Goal: Task Accomplishment & Management: Manage account settings

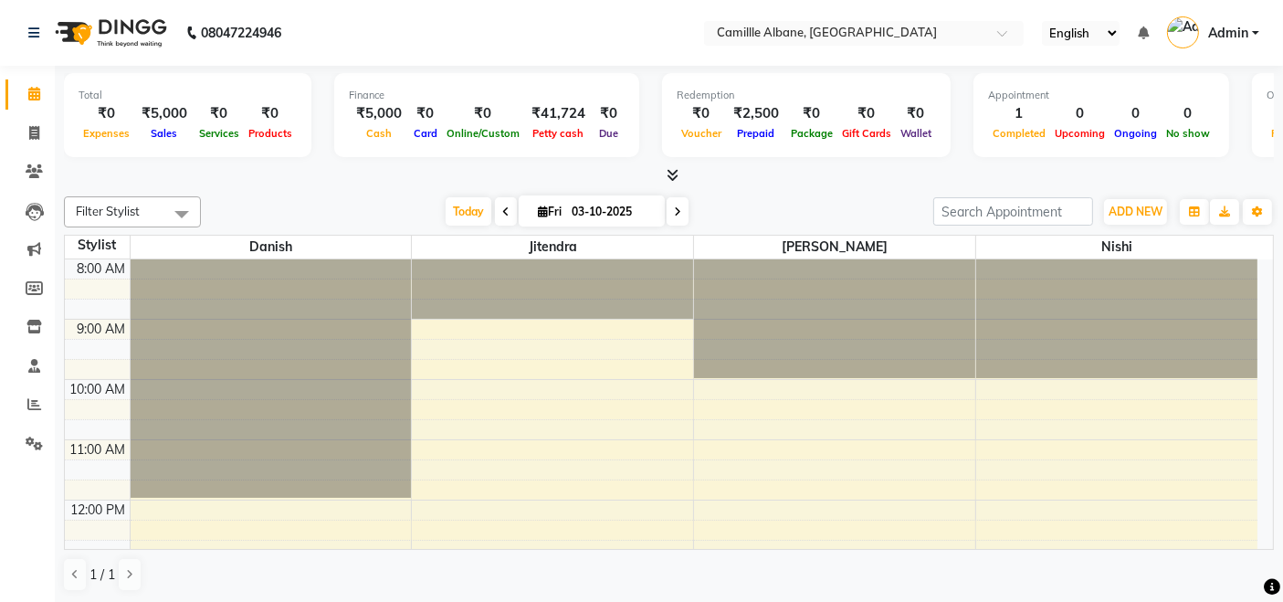
click at [674, 177] on icon at bounding box center [672, 175] width 12 height 14
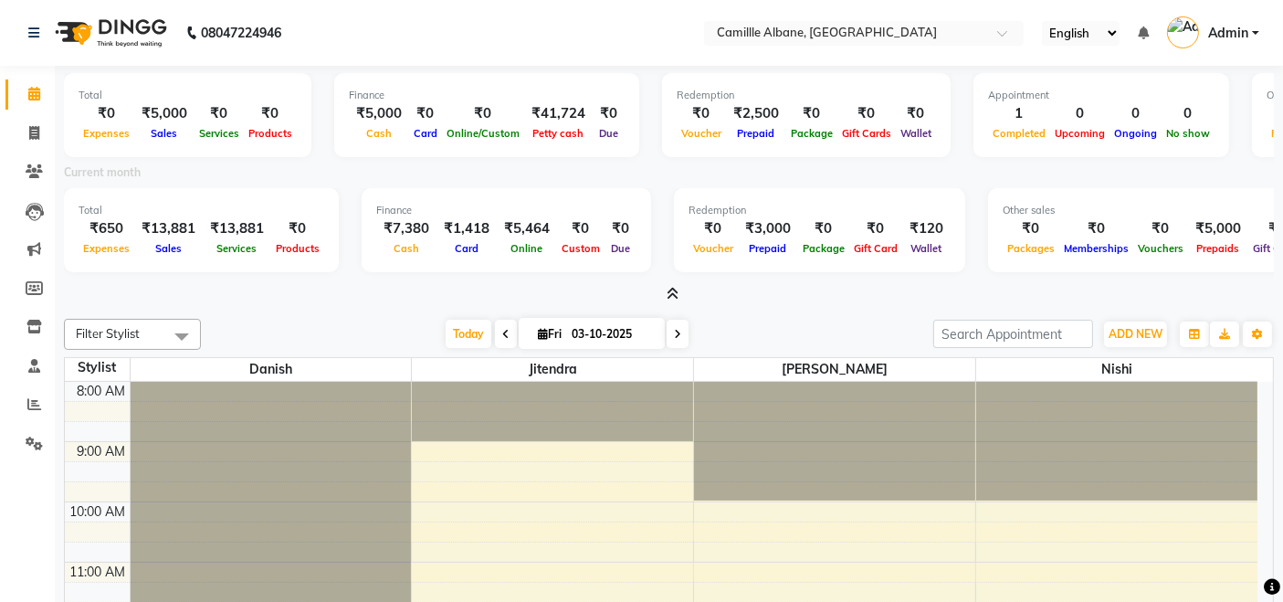
click at [665, 293] on span at bounding box center [668, 294] width 19 height 19
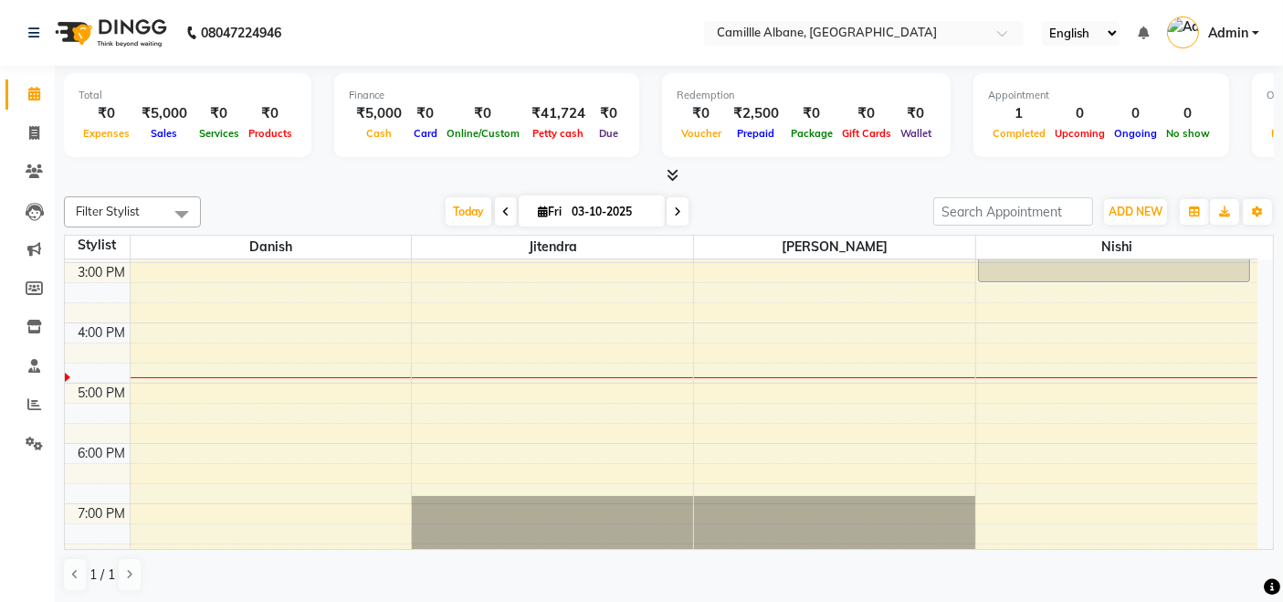
scroll to position [374, 0]
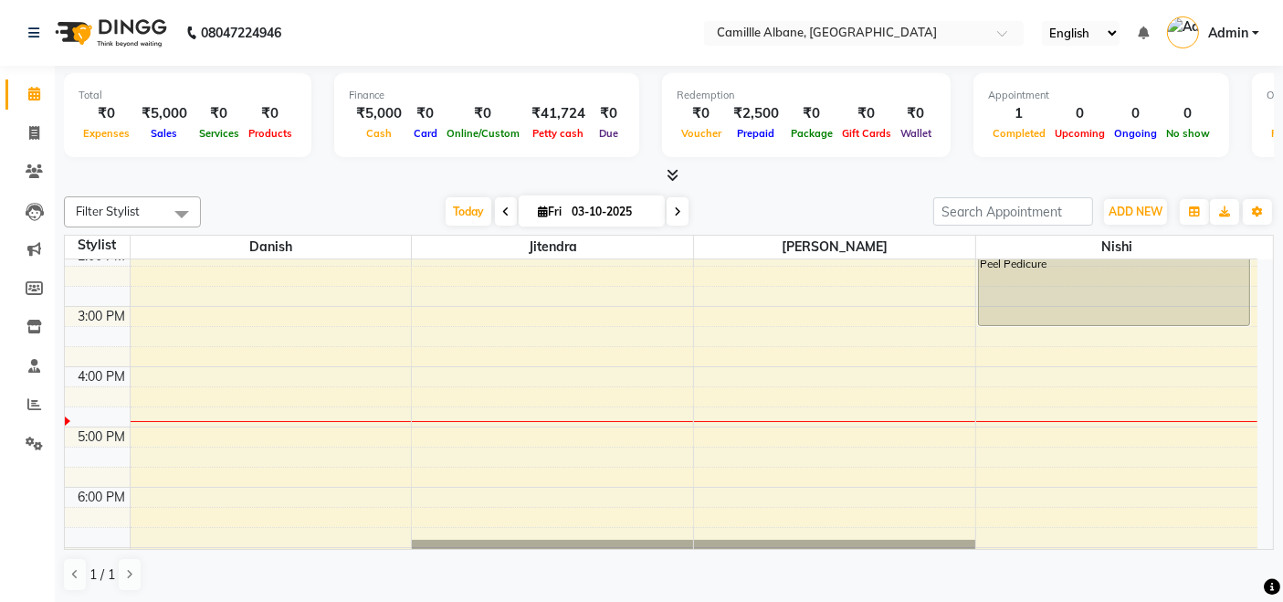
click at [135, 446] on div "8:00 AM 9:00 AM 10:00 AM 11:00 AM 12:00 PM 1:00 PM 2:00 PM 3:00 PM 4:00 PM 5:00…" at bounding box center [661, 306] width 1192 height 843
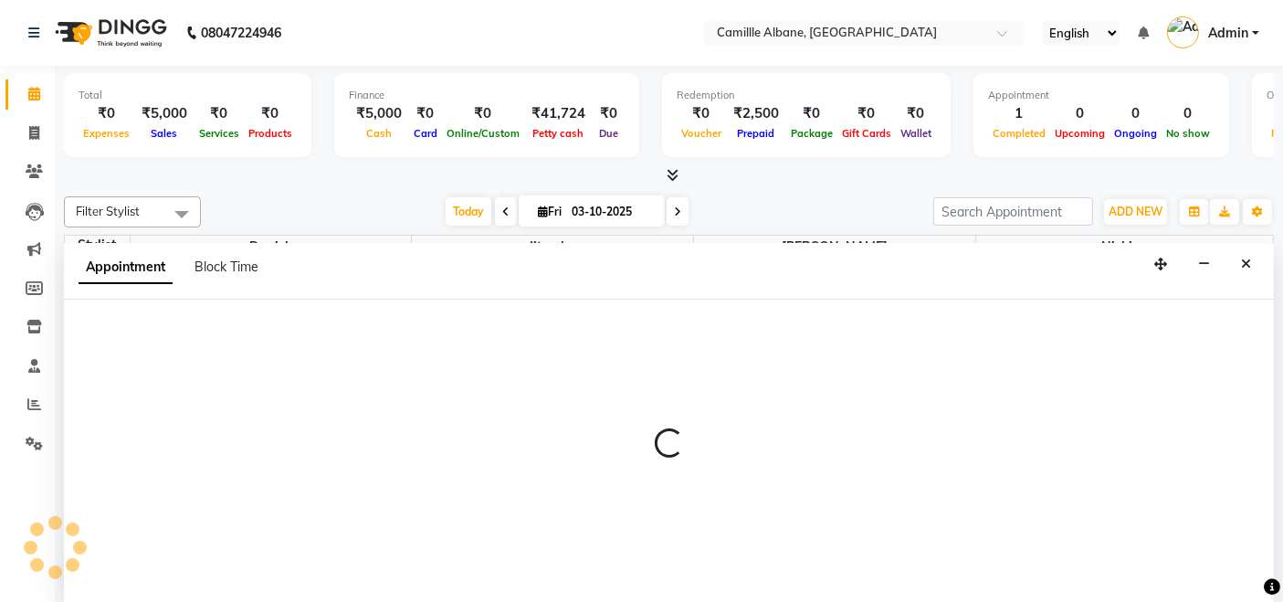
select select "57806"
select select "tentative"
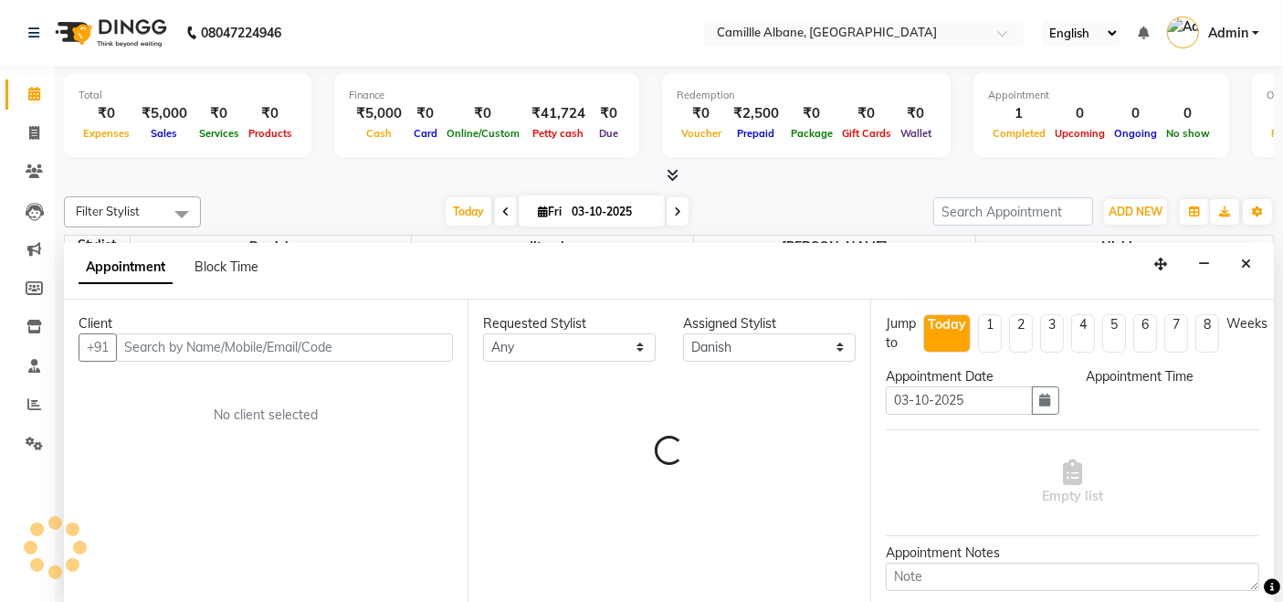
scroll to position [0, 0]
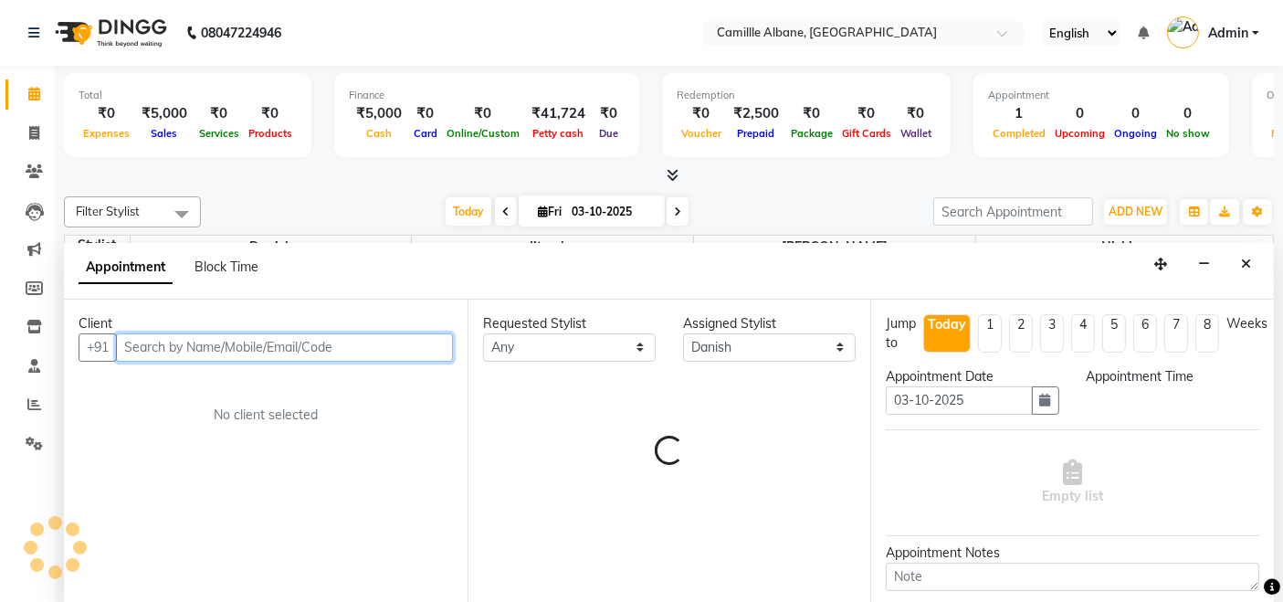
select select "1035"
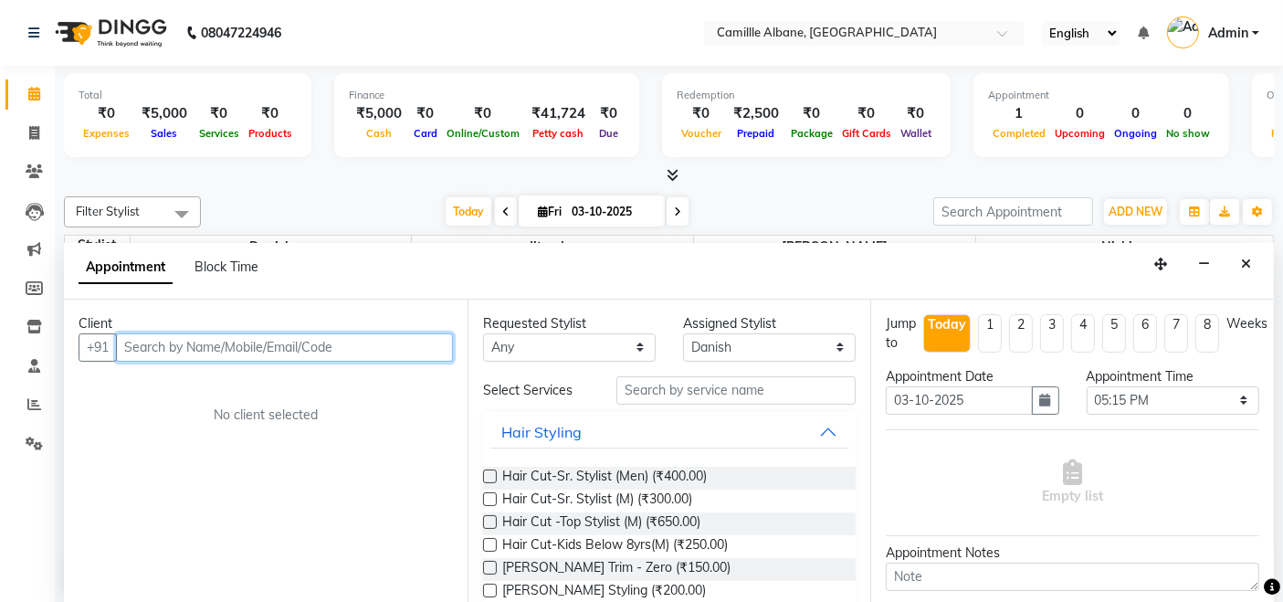
click at [169, 340] on input "text" at bounding box center [284, 347] width 337 height 28
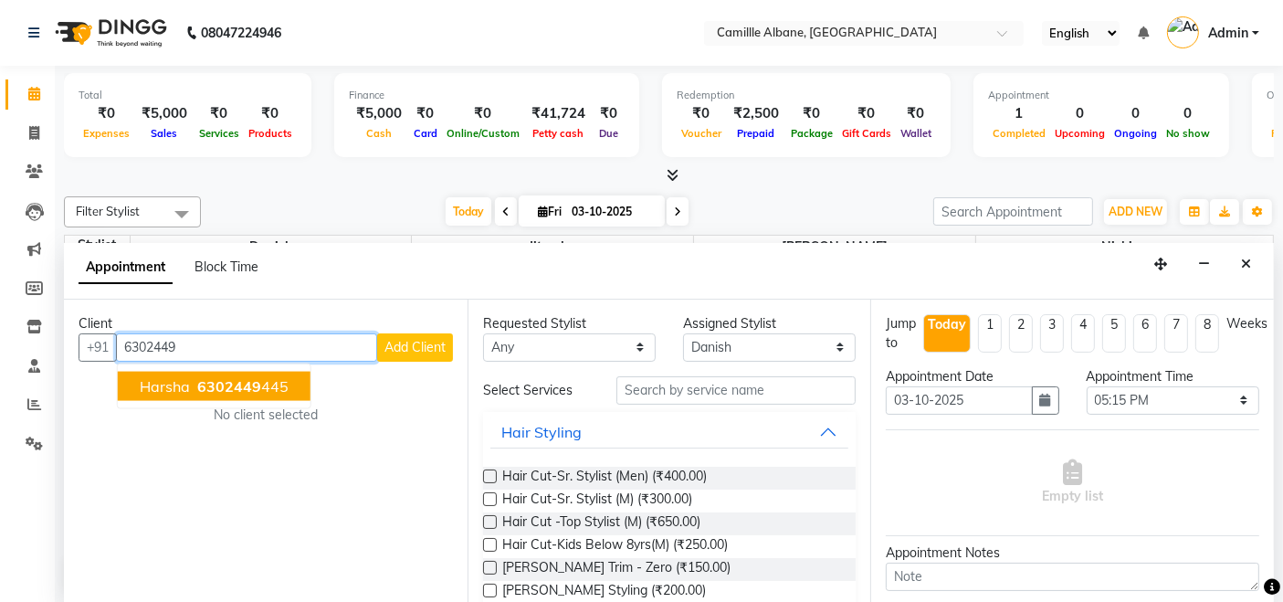
click at [225, 387] on span "6302449" at bounding box center [229, 385] width 64 height 18
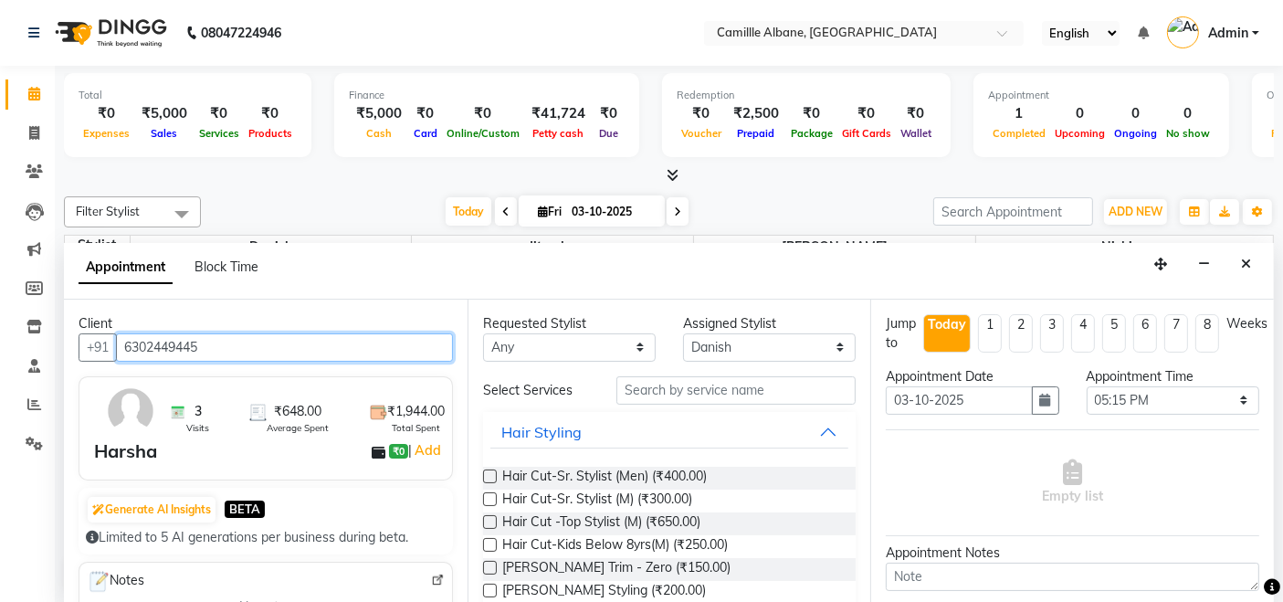
scroll to position [169, 0]
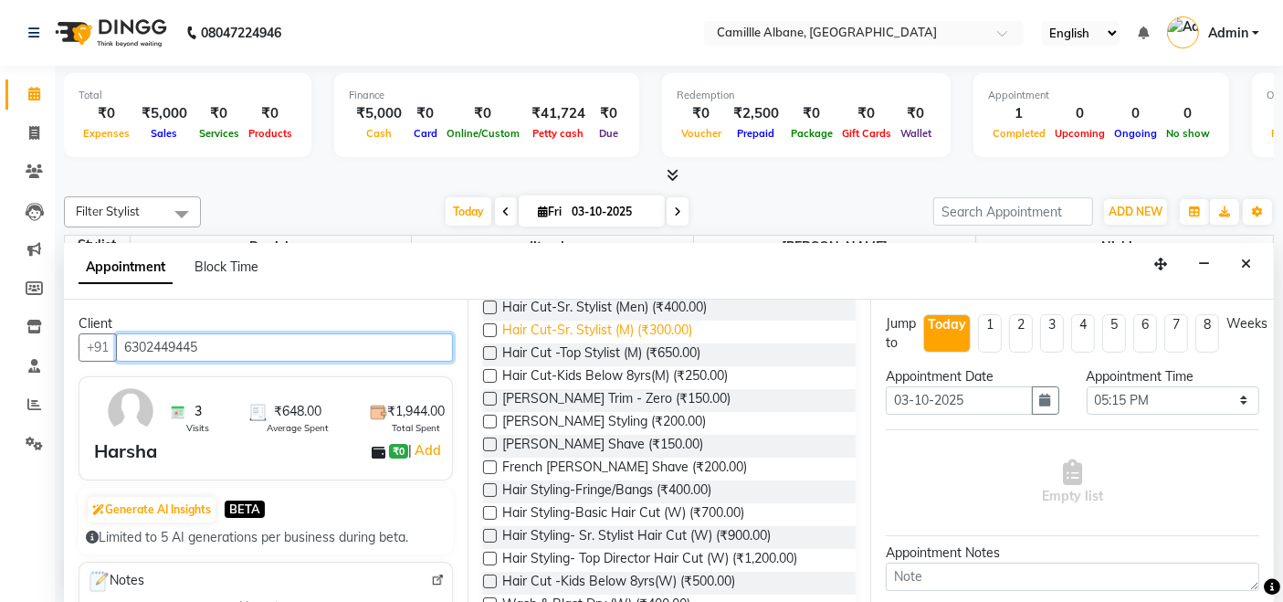
type input "6302449445"
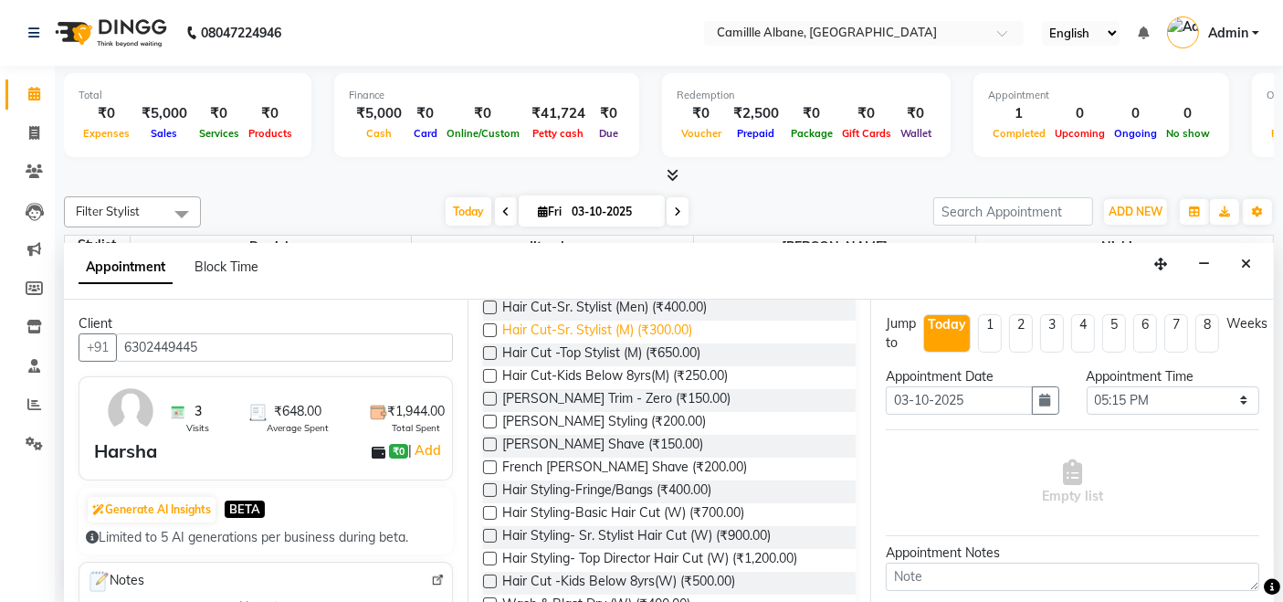
click at [655, 327] on span "Hair Cut-Sr. Stylist (M) (₹300.00)" at bounding box center [597, 331] width 190 height 23
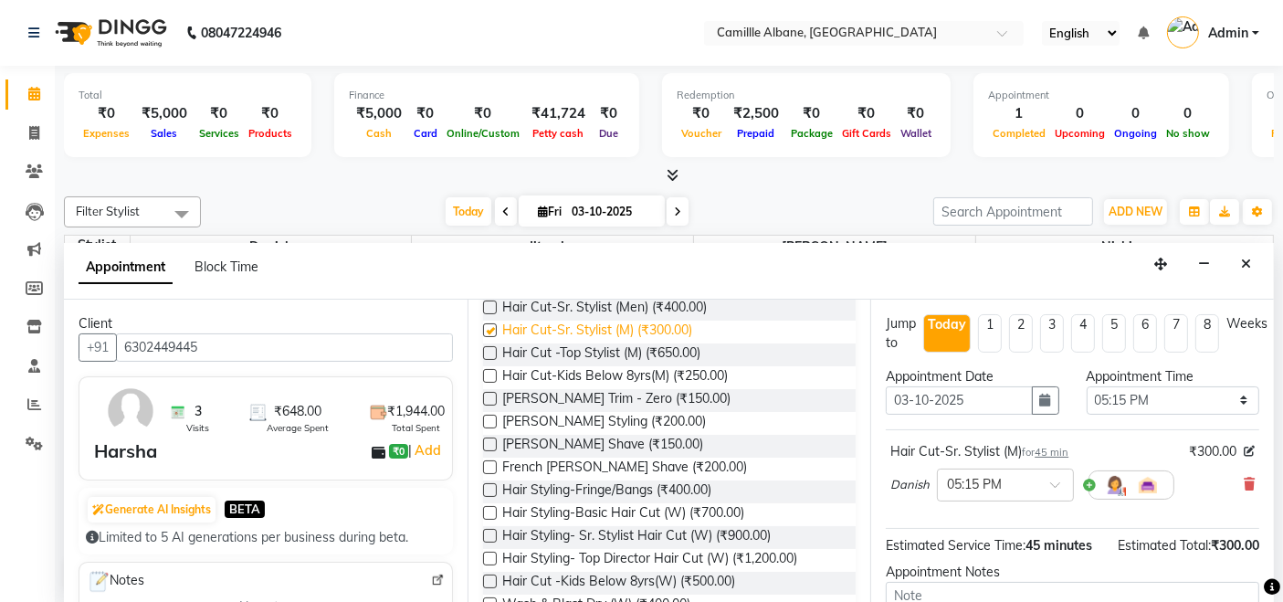
checkbox input "false"
click at [658, 415] on span "Beard-Beard Styling (₹200.00)" at bounding box center [604, 423] width 204 height 23
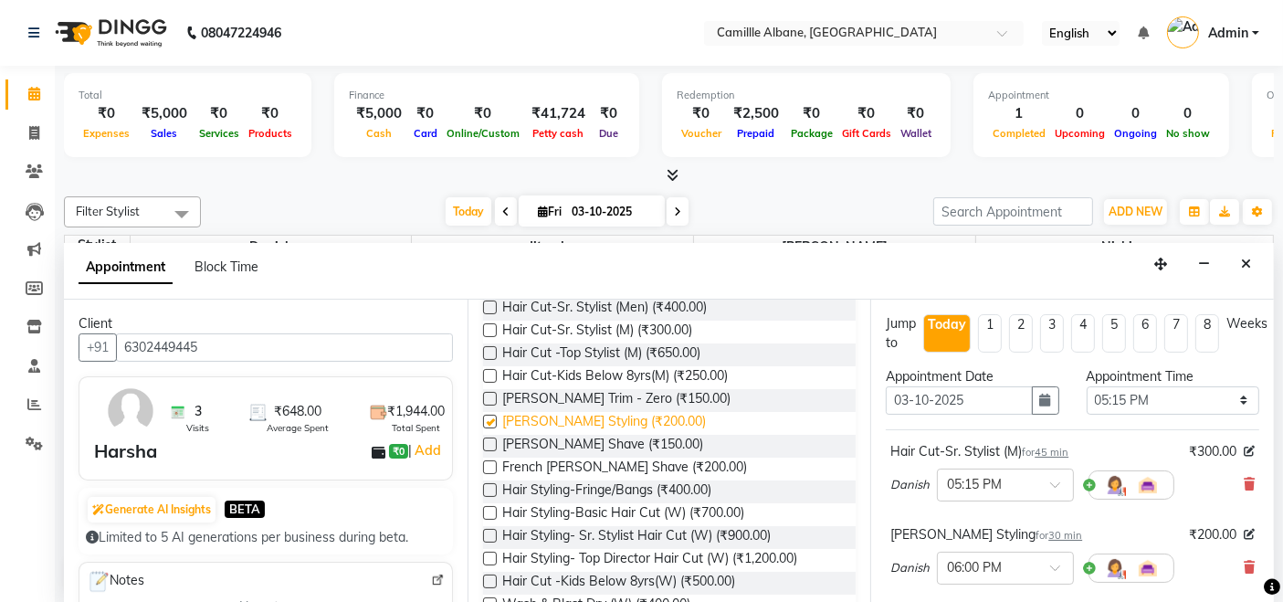
checkbox input "false"
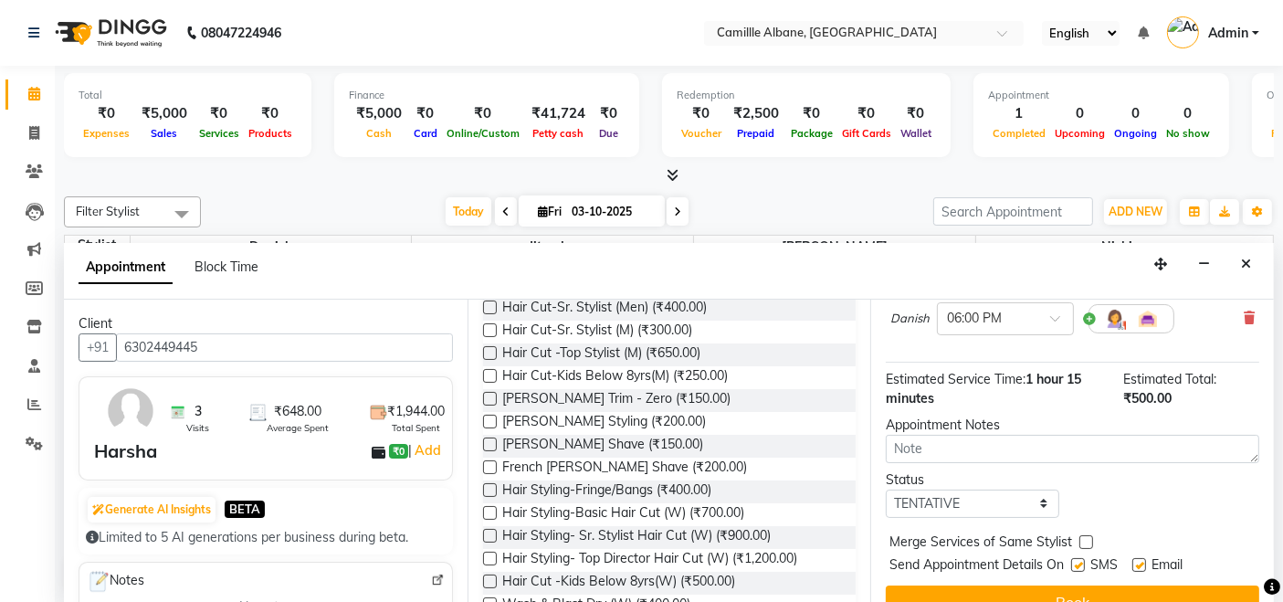
scroll to position [277, 0]
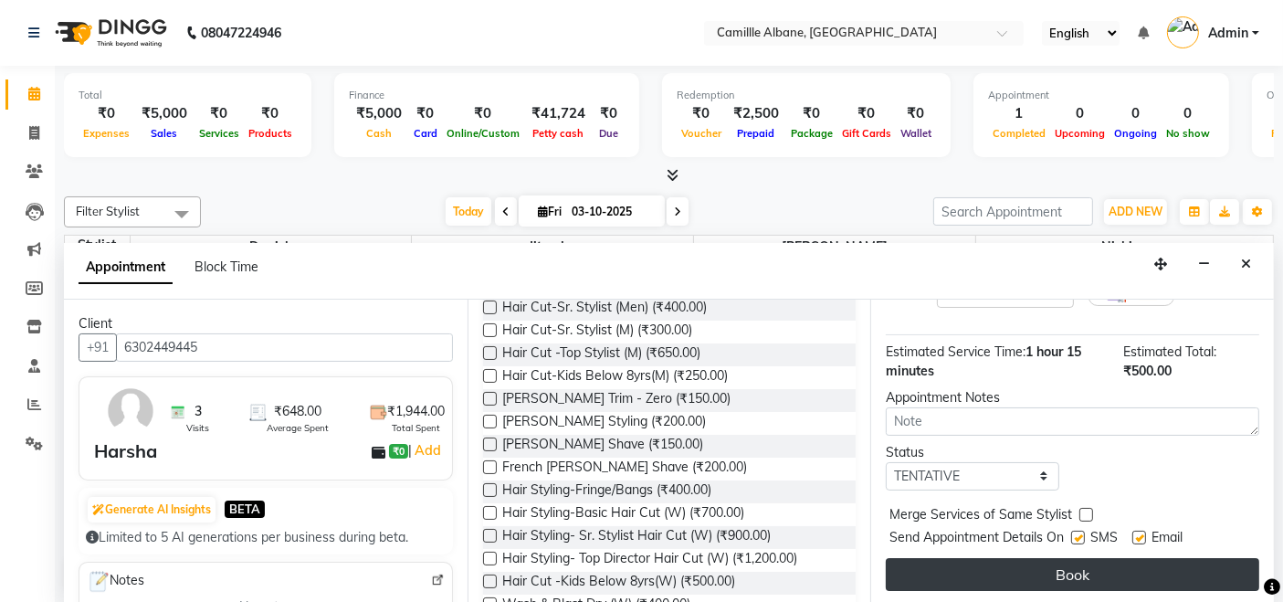
click at [1039, 565] on button "Book" at bounding box center [1072, 574] width 373 height 33
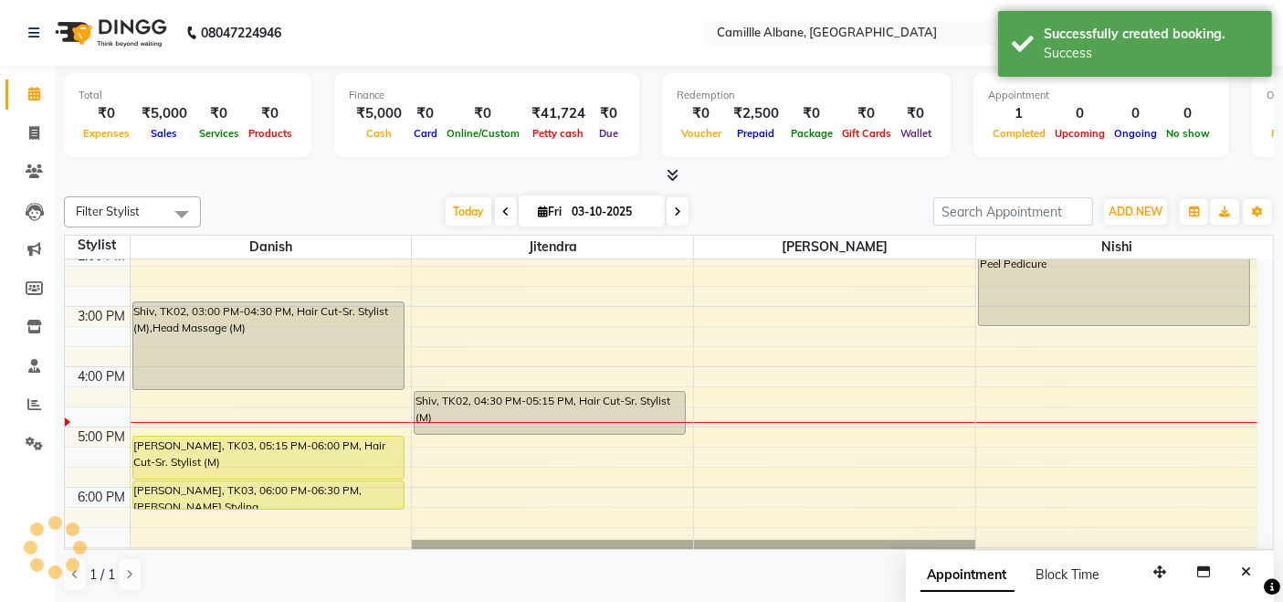
scroll to position [0, 0]
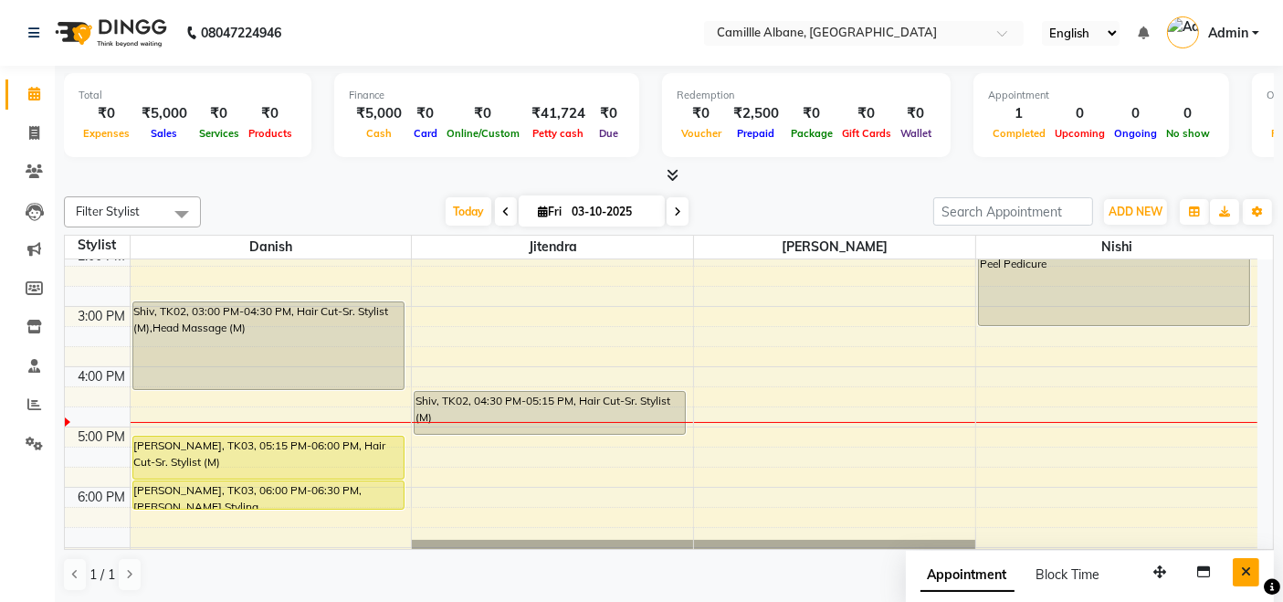
click at [1247, 569] on icon "Close" at bounding box center [1246, 571] width 10 height 13
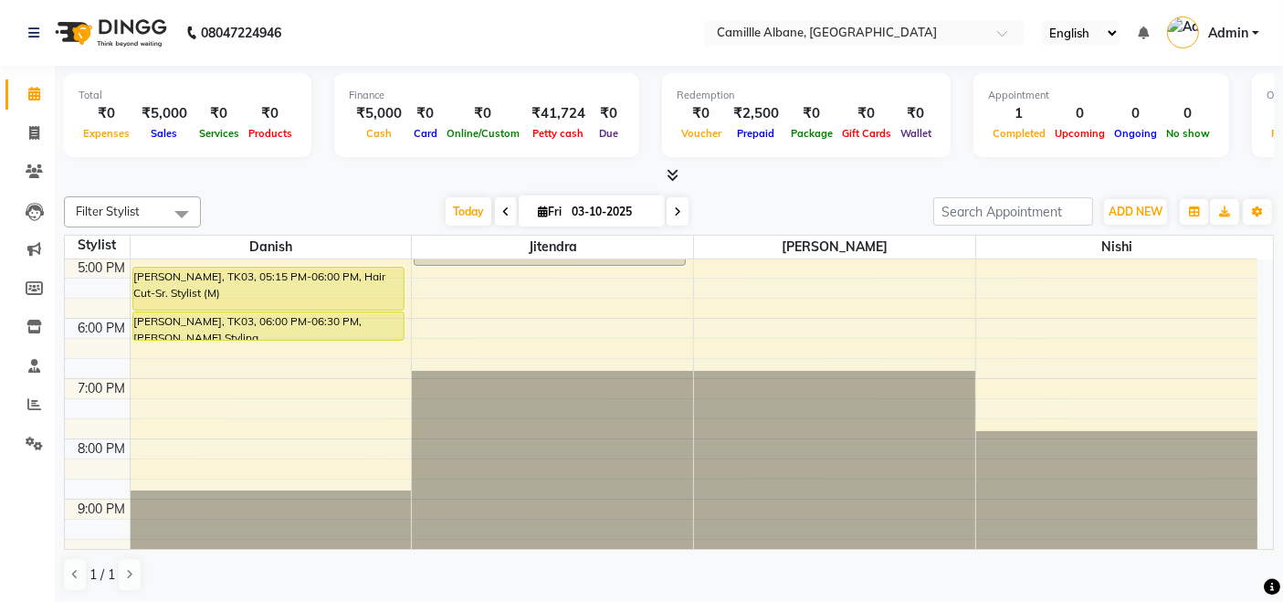
scroll to position [374, 0]
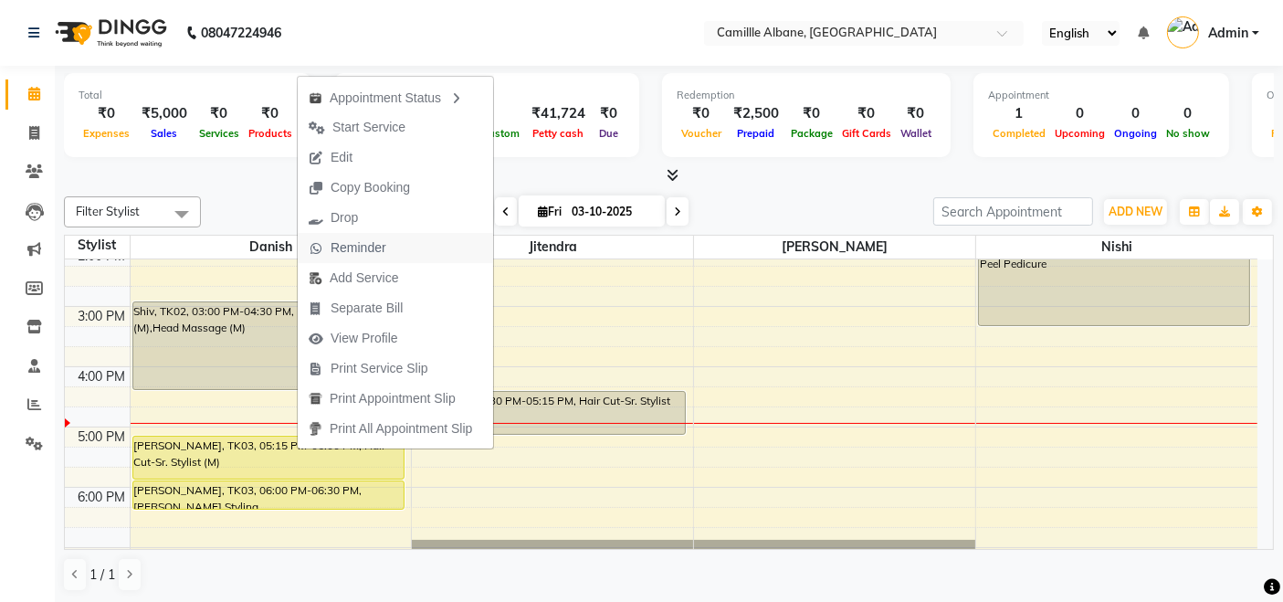
click at [395, 243] on span "Reminder" at bounding box center [348, 248] width 100 height 30
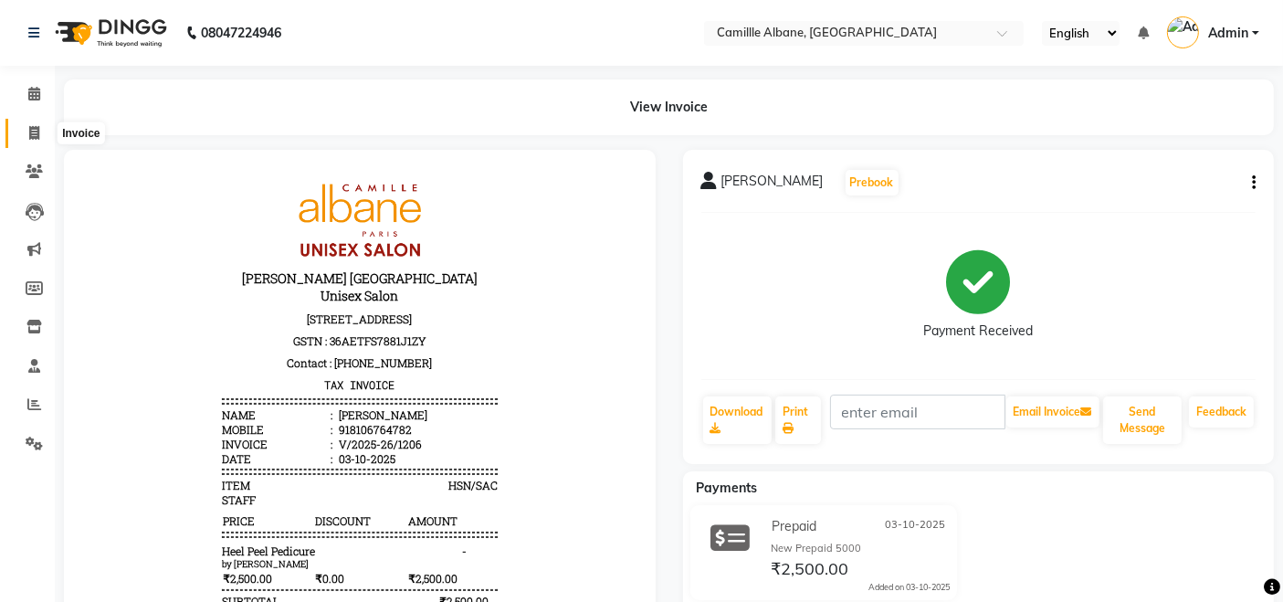
click at [37, 132] on icon at bounding box center [34, 133] width 10 height 14
select select "service"
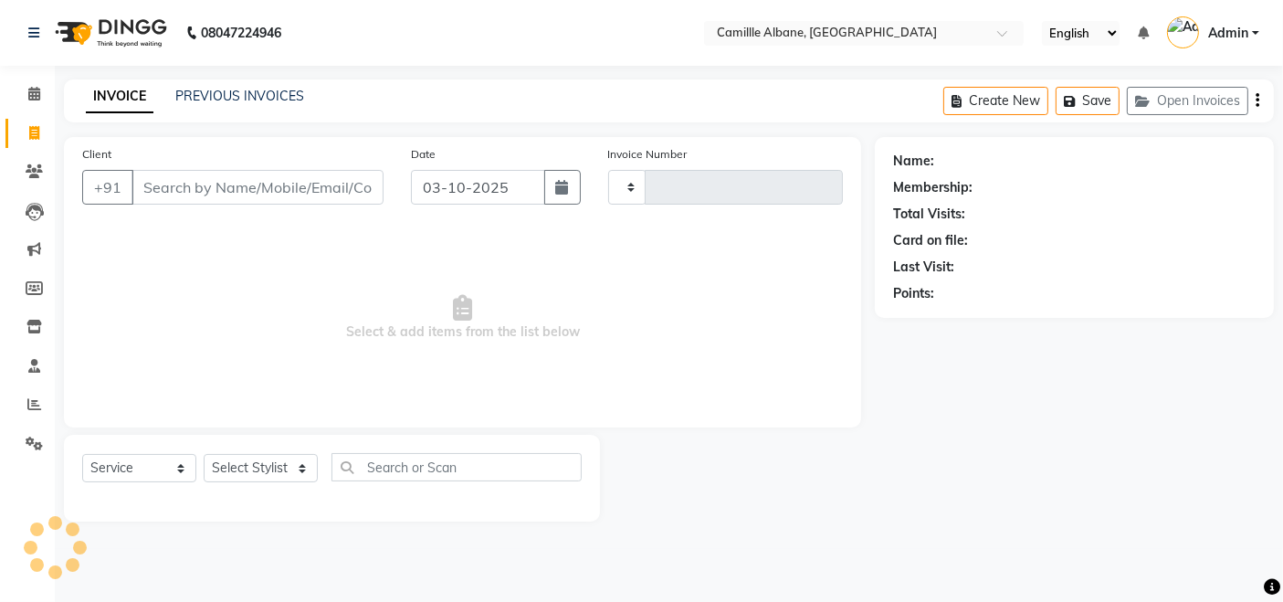
type input "1207"
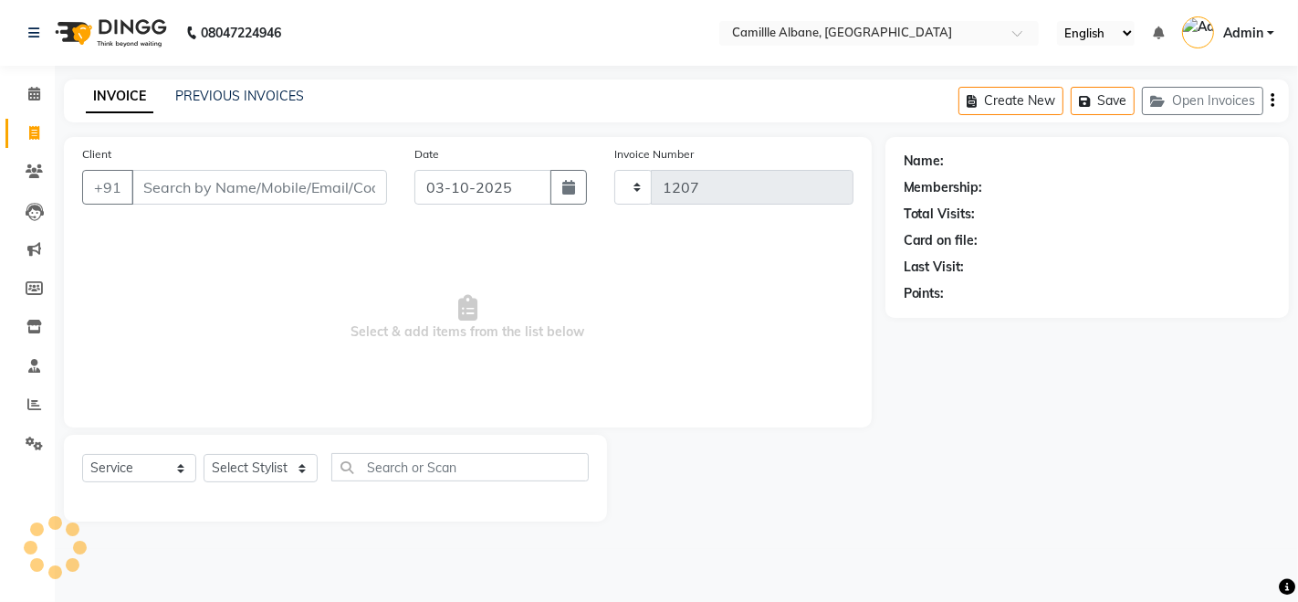
select select "7025"
click at [276, 467] on select "Select Stylist Admin Danish Dr, [PERSON_NAME] K T [PERSON_NAME] [PERSON_NAME]" at bounding box center [261, 468] width 114 height 28
select select "57806"
click at [204, 454] on select "Select Stylist Admin Danish Dr, [PERSON_NAME] K T [PERSON_NAME] [PERSON_NAME]" at bounding box center [261, 468] width 114 height 28
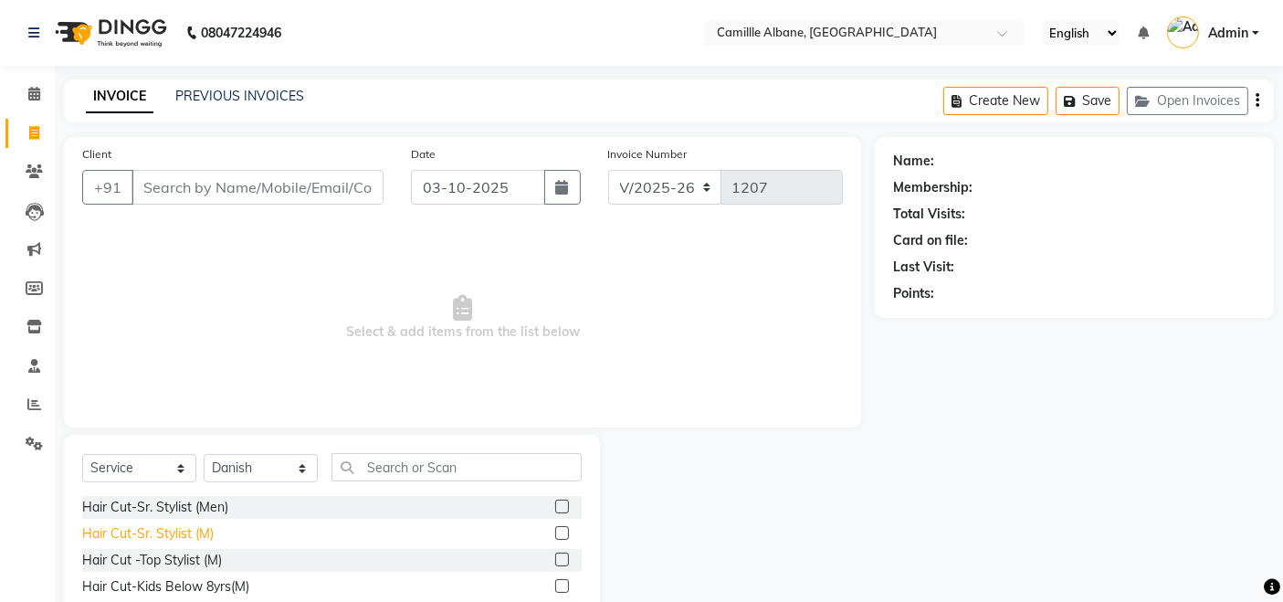
click at [198, 530] on div "Hair Cut-Sr. Stylist (M)" at bounding box center [147, 533] width 131 height 19
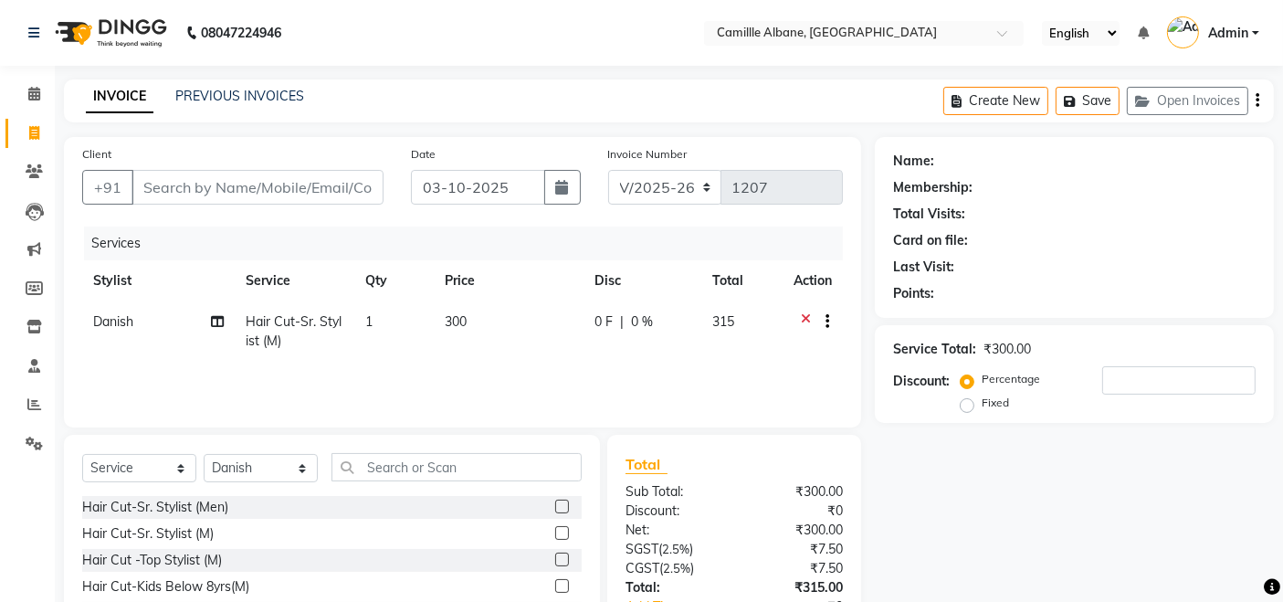
scroll to position [129, 0]
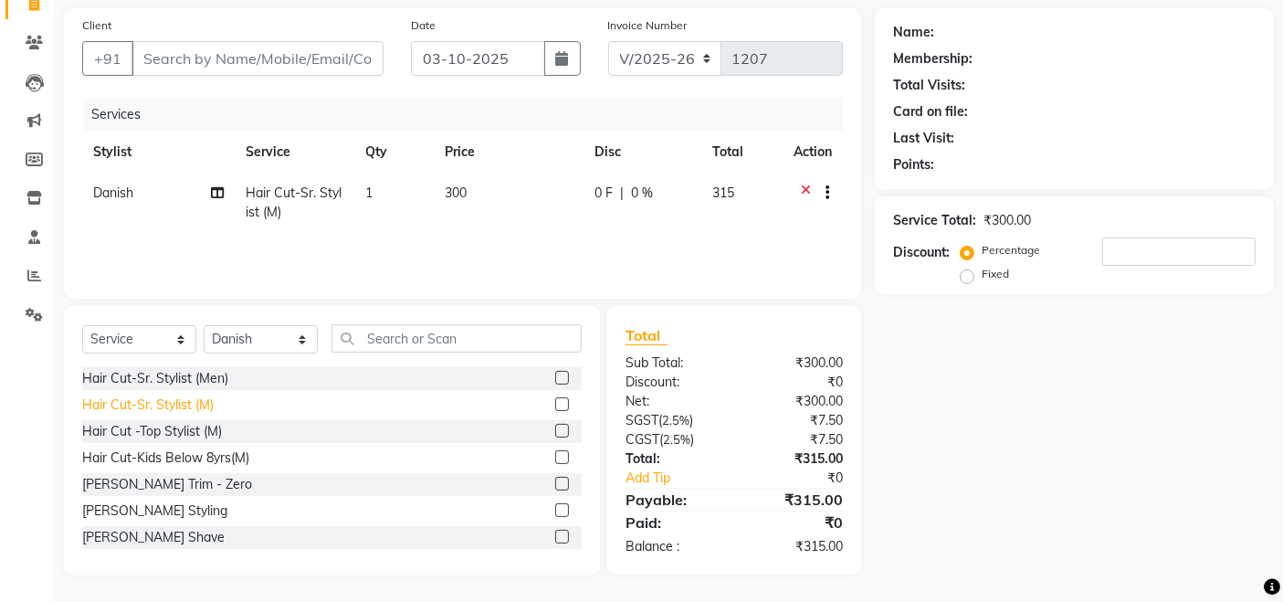
click at [197, 411] on div "Hair Cut-Sr. Stylist (M)" at bounding box center [147, 404] width 131 height 19
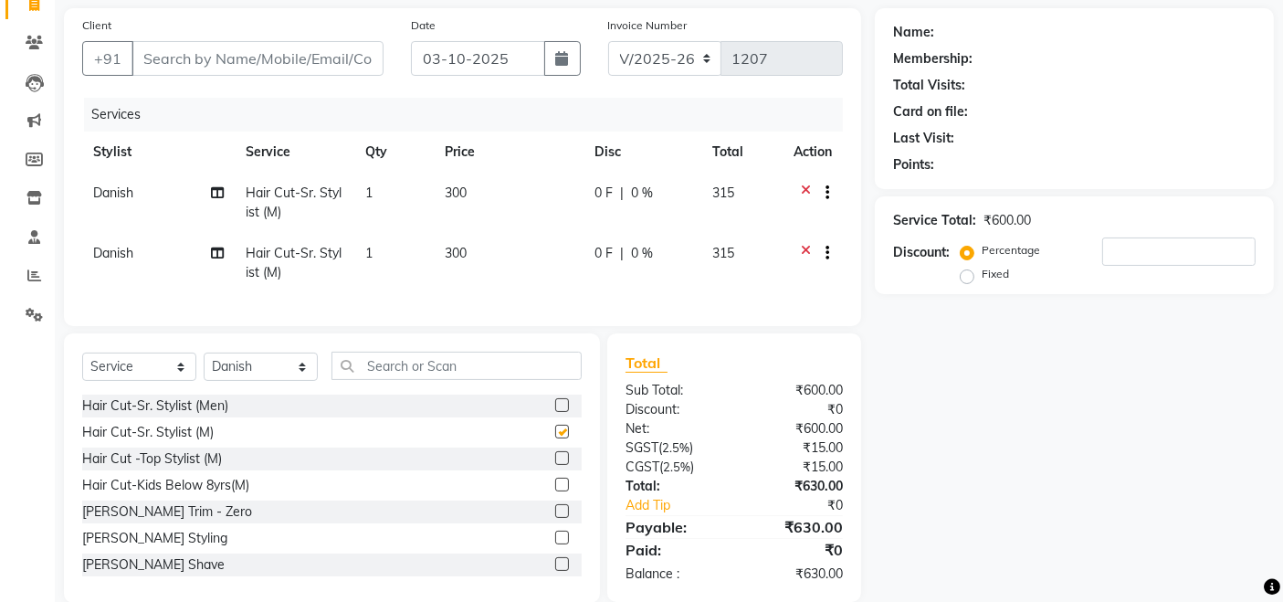
checkbox input "false"
click at [413, 368] on input "text" at bounding box center [456, 365] width 250 height 28
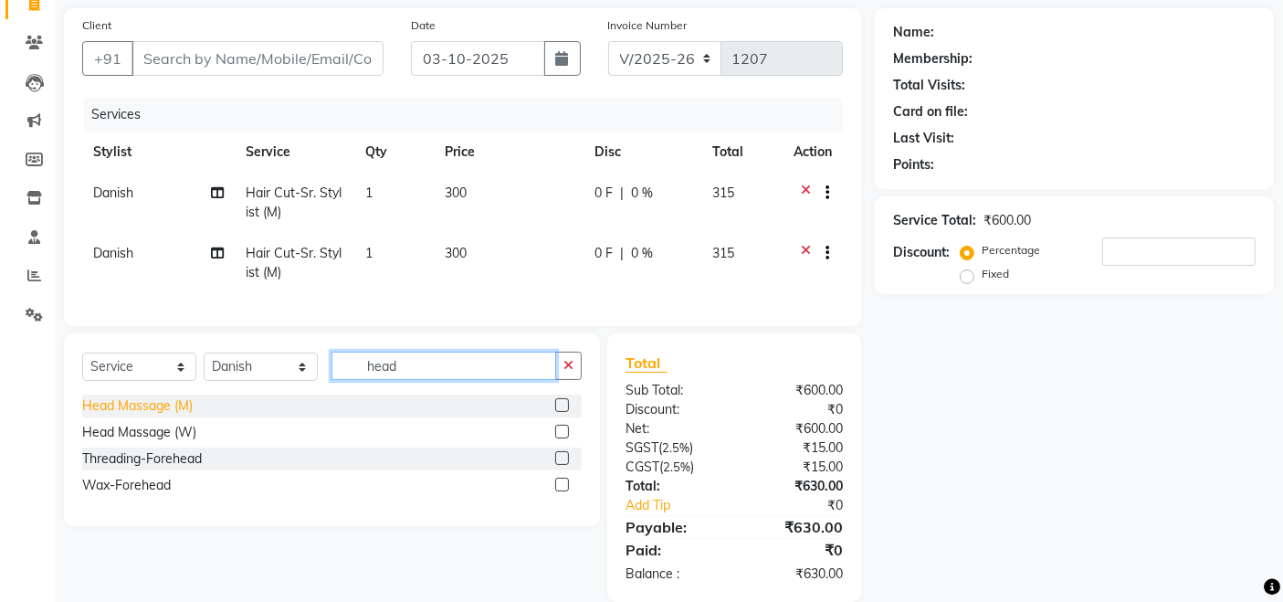
type input "head"
click at [132, 415] on div "Head Massage (M)" at bounding box center [137, 405] width 110 height 19
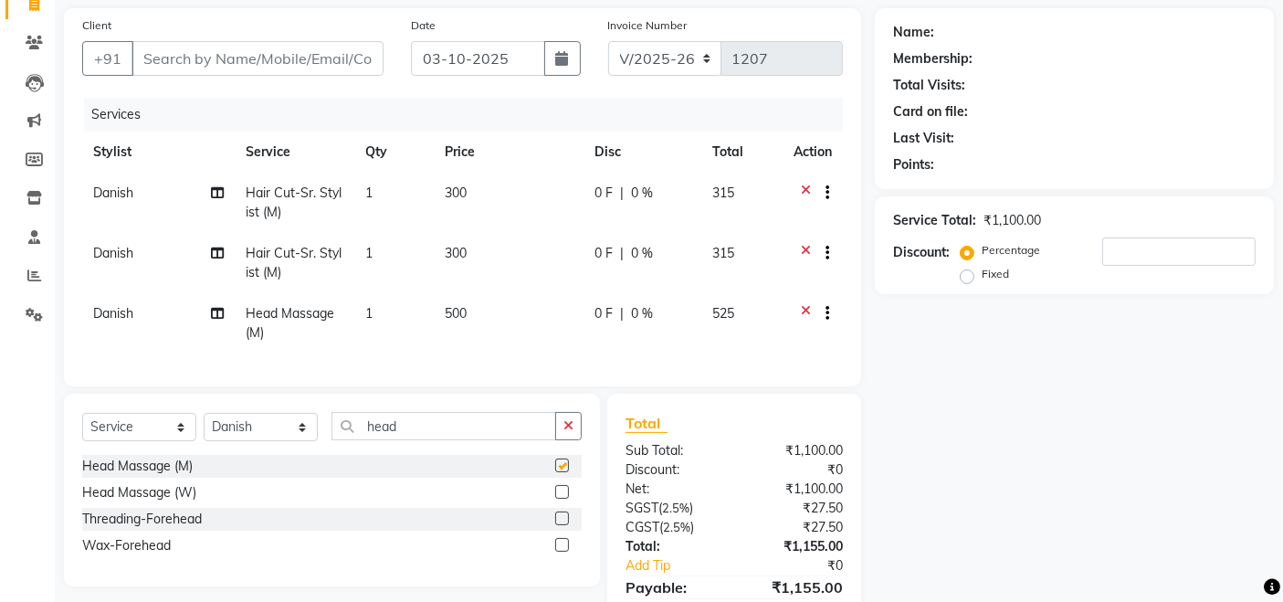
checkbox input "false"
click at [300, 55] on input "Client" at bounding box center [257, 58] width 252 height 35
type input "8"
type input "0"
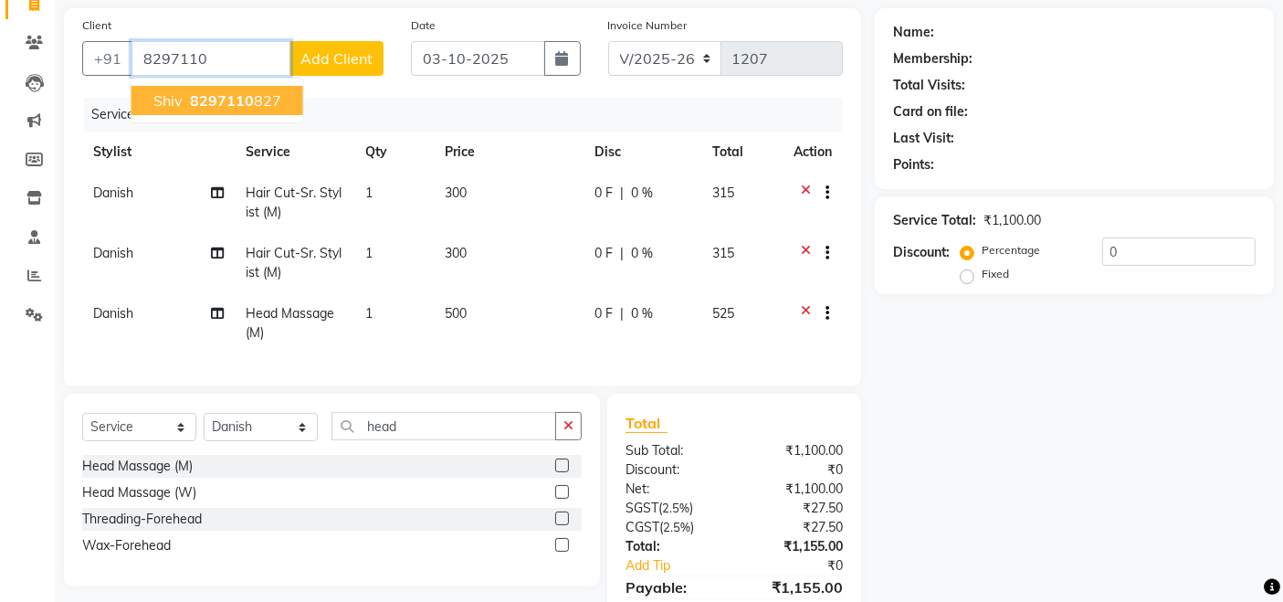
click at [258, 91] on ngb-highlight "8297110 827" at bounding box center [233, 100] width 95 height 18
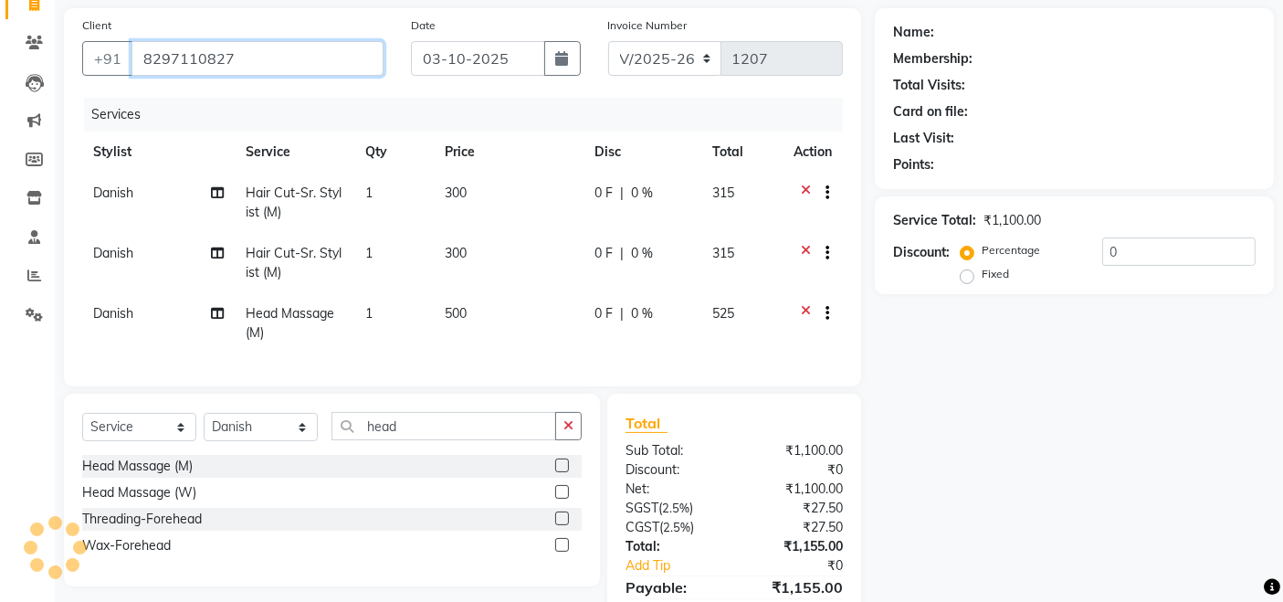
type input "8297110827"
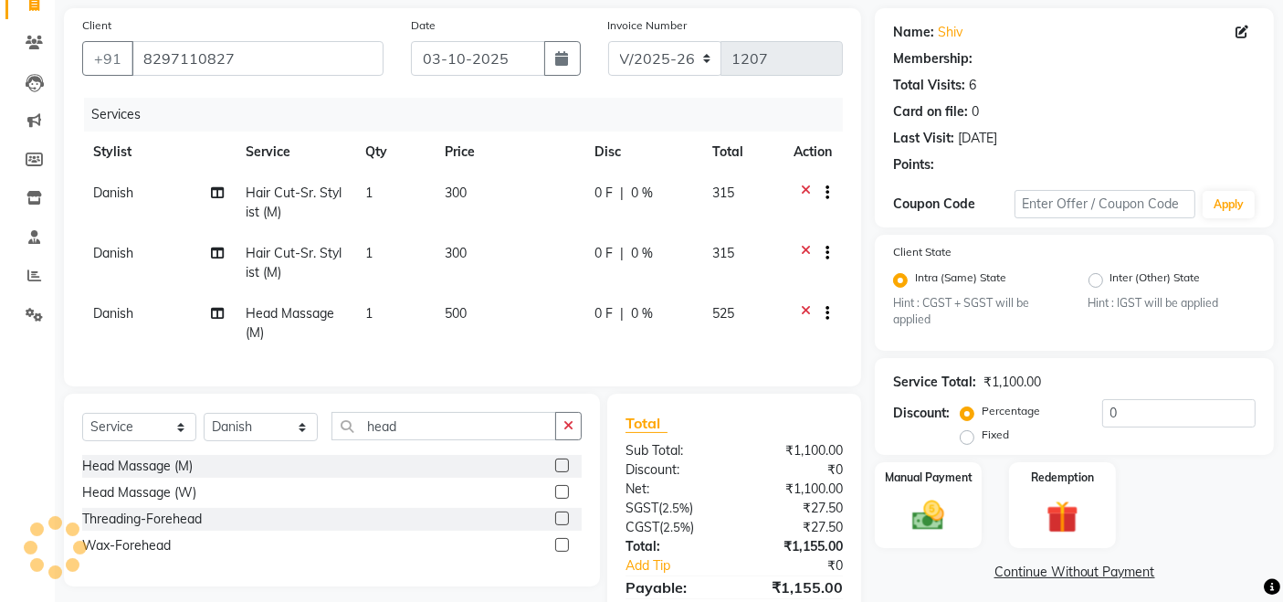
select select "1: Object"
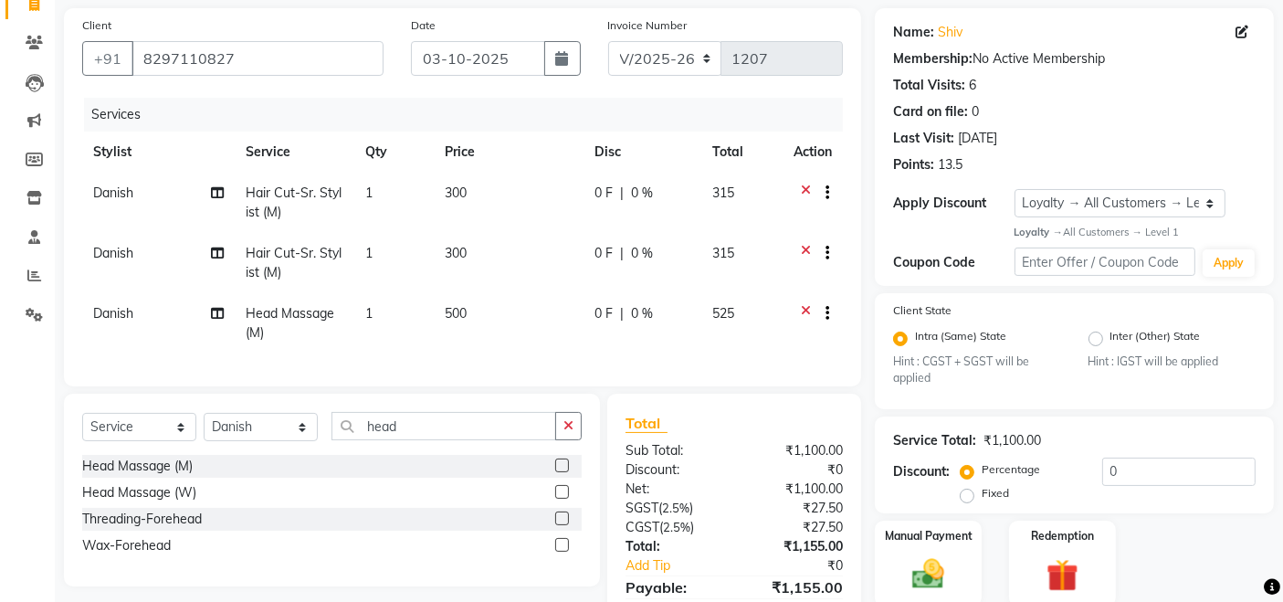
scroll to position [230, 0]
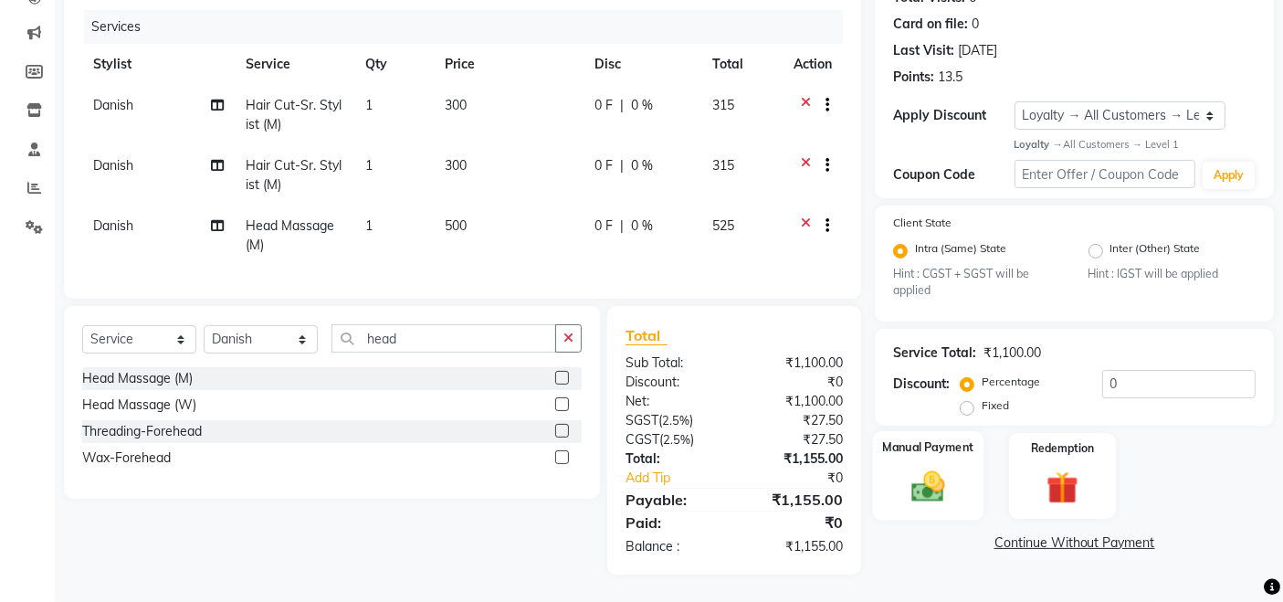
click at [947, 481] on img at bounding box center [928, 486] width 55 height 38
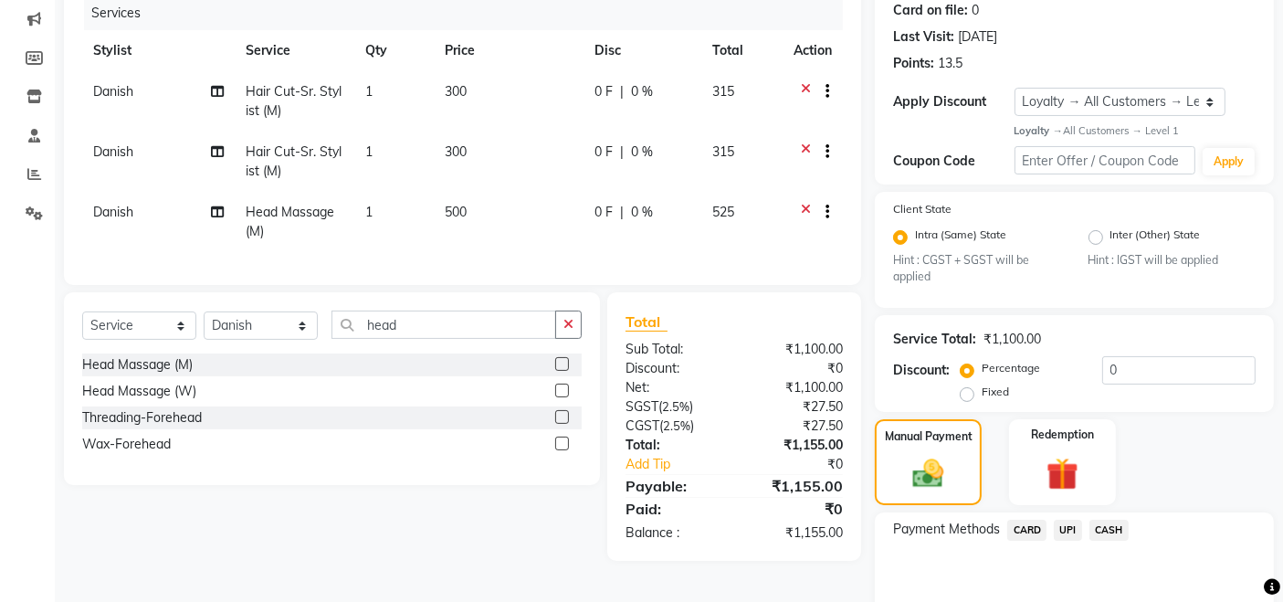
click at [1080, 530] on span "UPI" at bounding box center [1068, 529] width 28 height 21
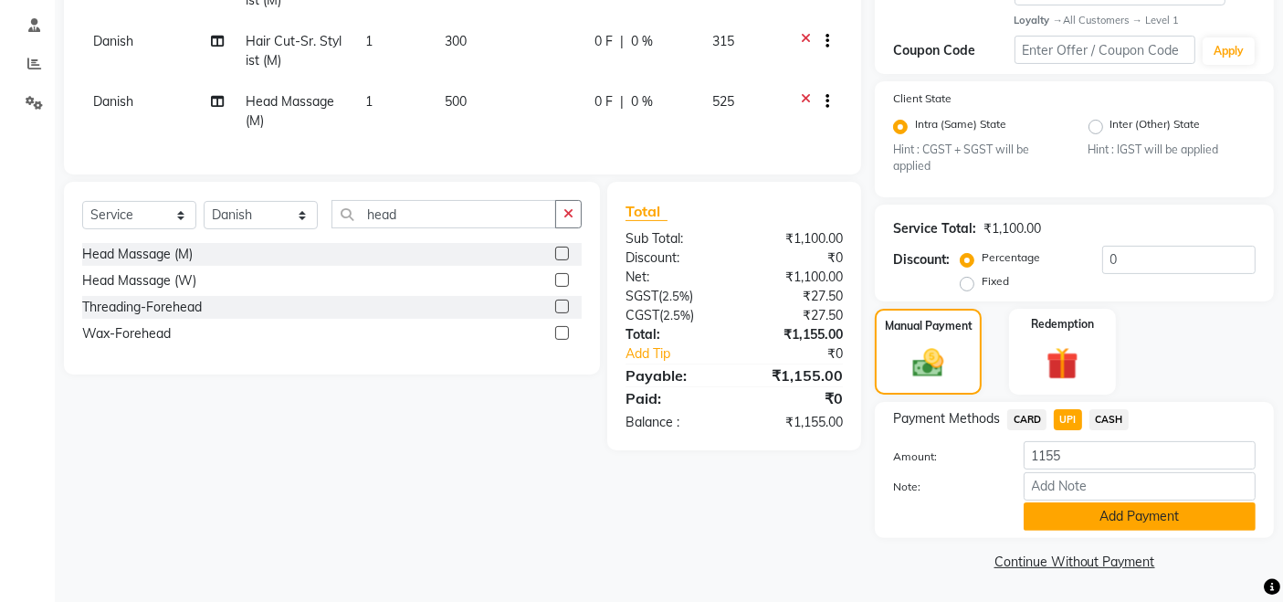
click at [1125, 520] on button "Add Payment" at bounding box center [1139, 516] width 232 height 28
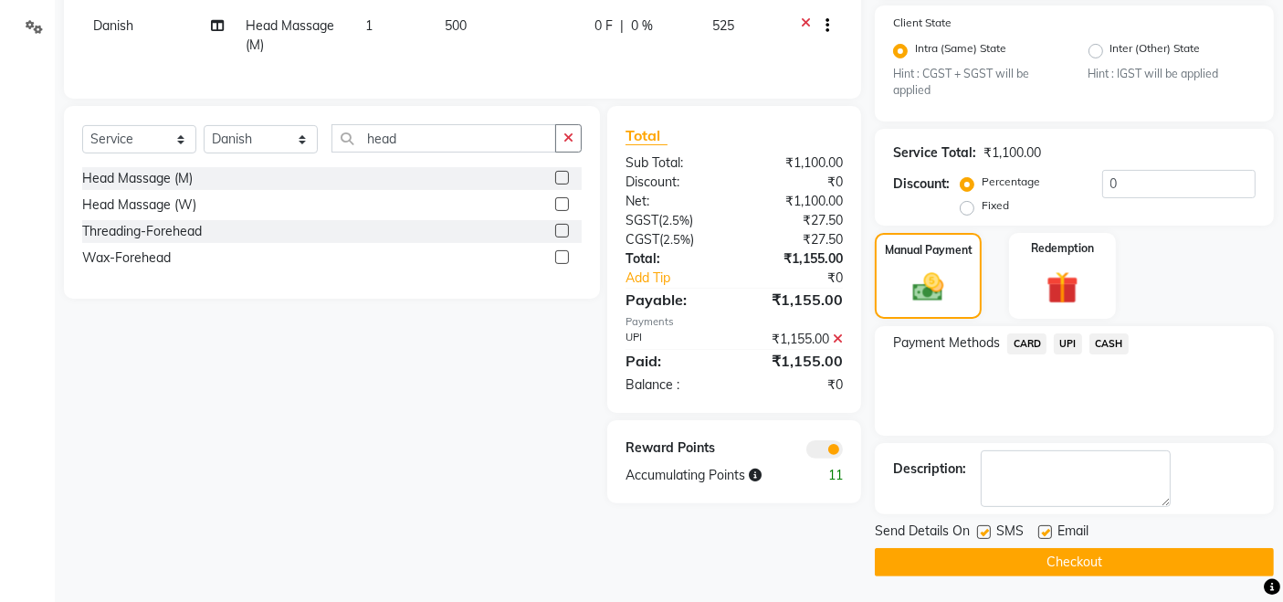
scroll to position [78, 0]
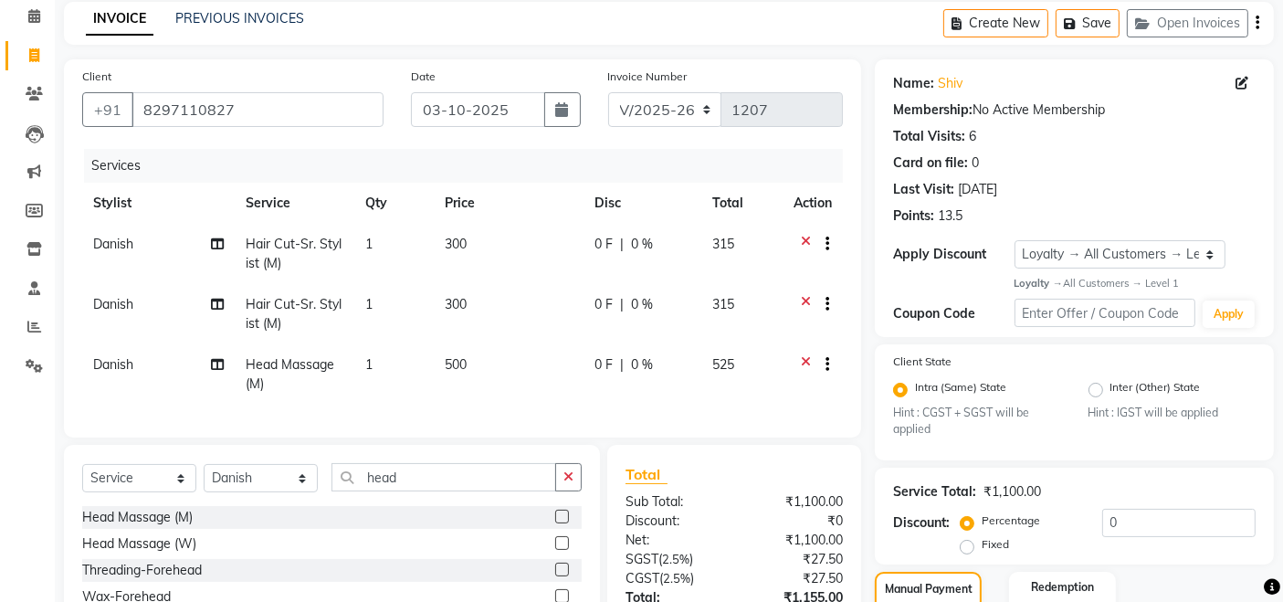
click at [106, 309] on span "Danish" at bounding box center [113, 304] width 40 height 16
select select "57806"
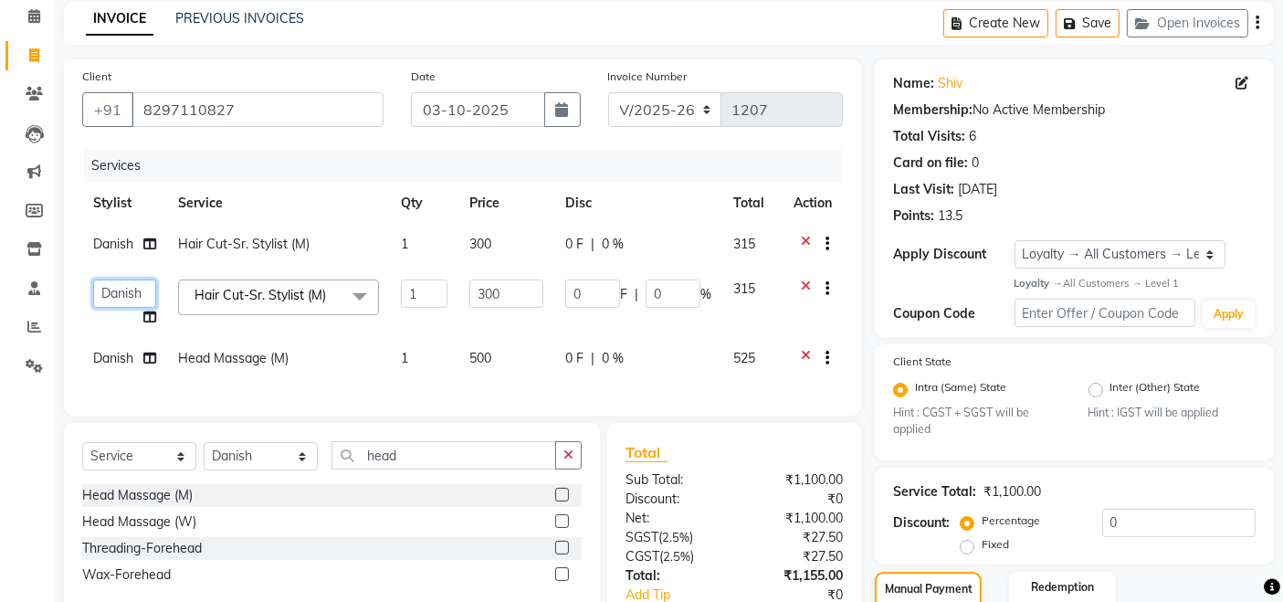
click at [118, 297] on select "Admin Danish Dr, [PERSON_NAME] K T [PERSON_NAME] [PERSON_NAME]" at bounding box center [124, 293] width 63 height 28
select select "57811"
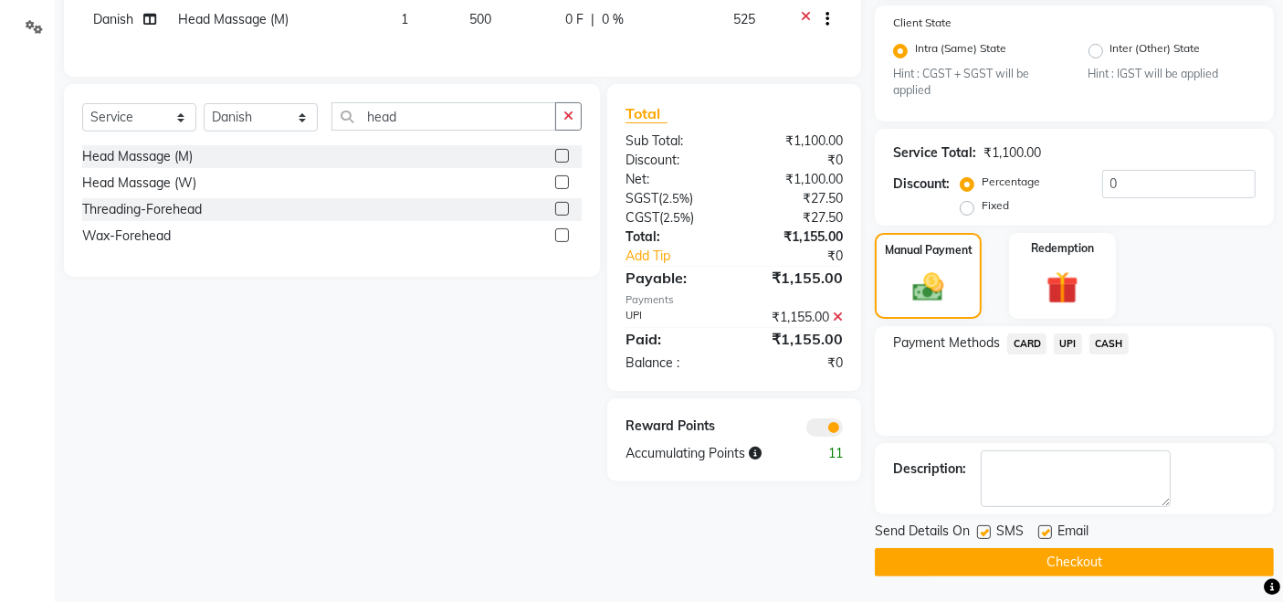
click at [894, 552] on button "Checkout" at bounding box center [1074, 562] width 399 height 28
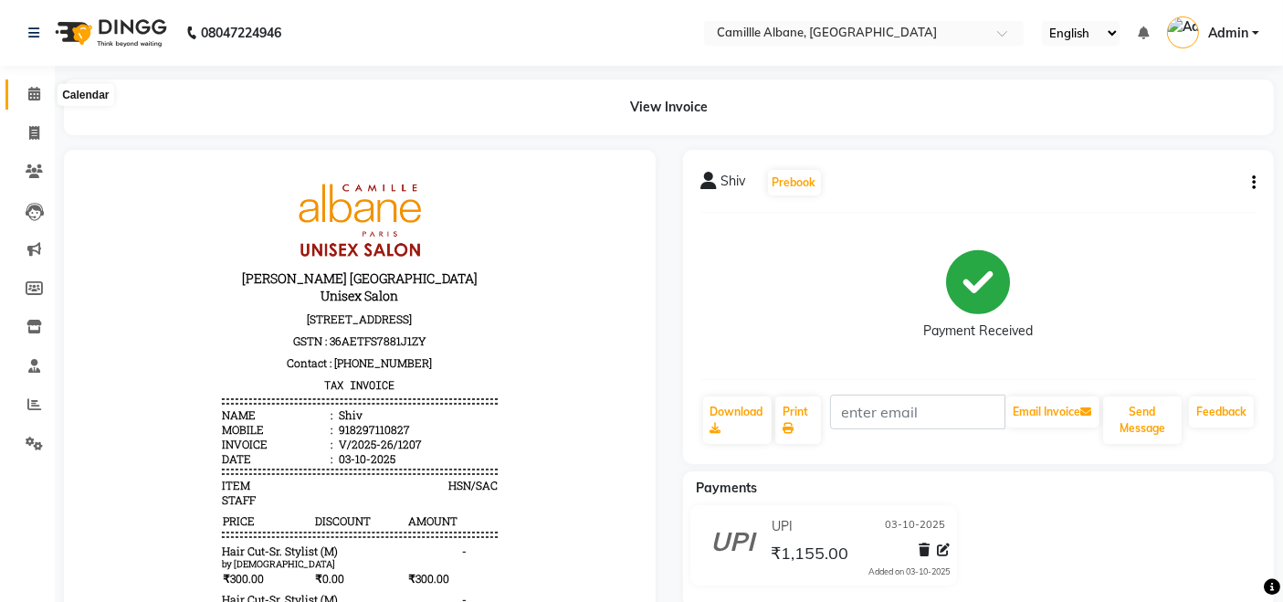
click at [29, 102] on span at bounding box center [34, 94] width 32 height 21
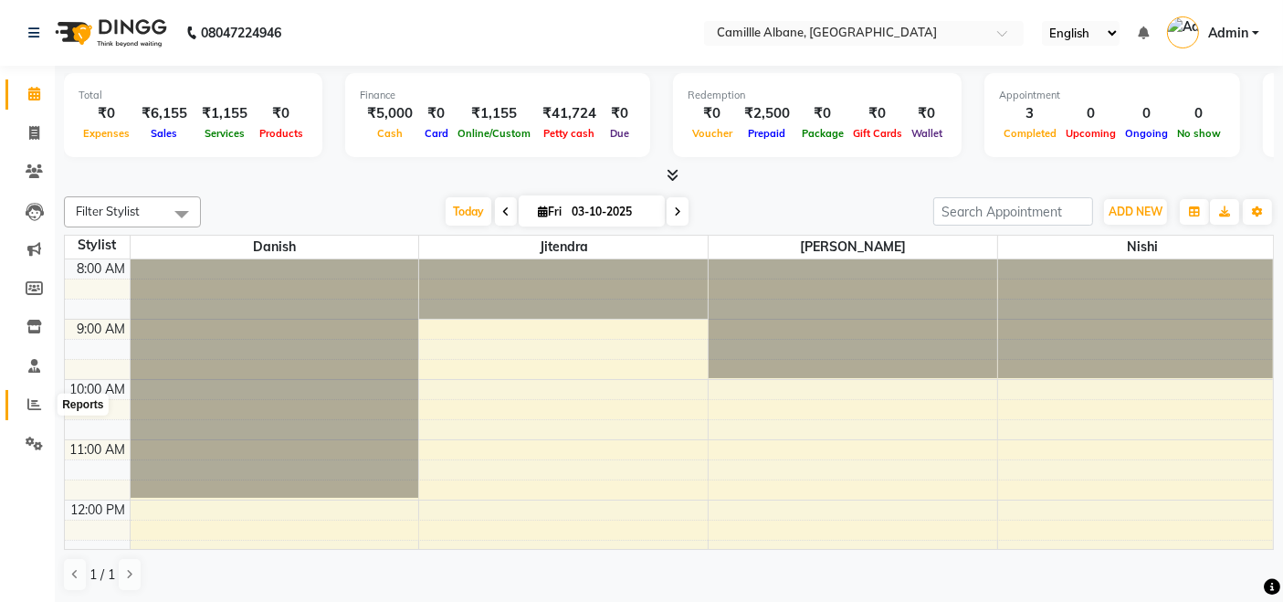
click at [38, 403] on icon at bounding box center [34, 404] width 14 height 14
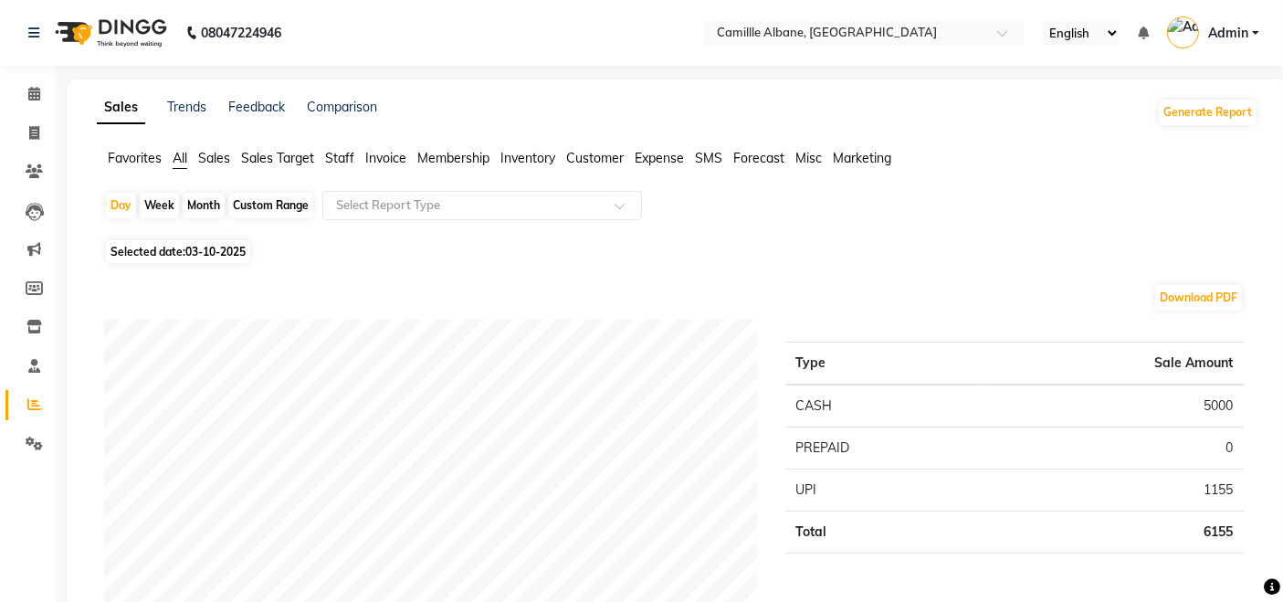
click at [350, 156] on span "Staff" at bounding box center [339, 158] width 29 height 16
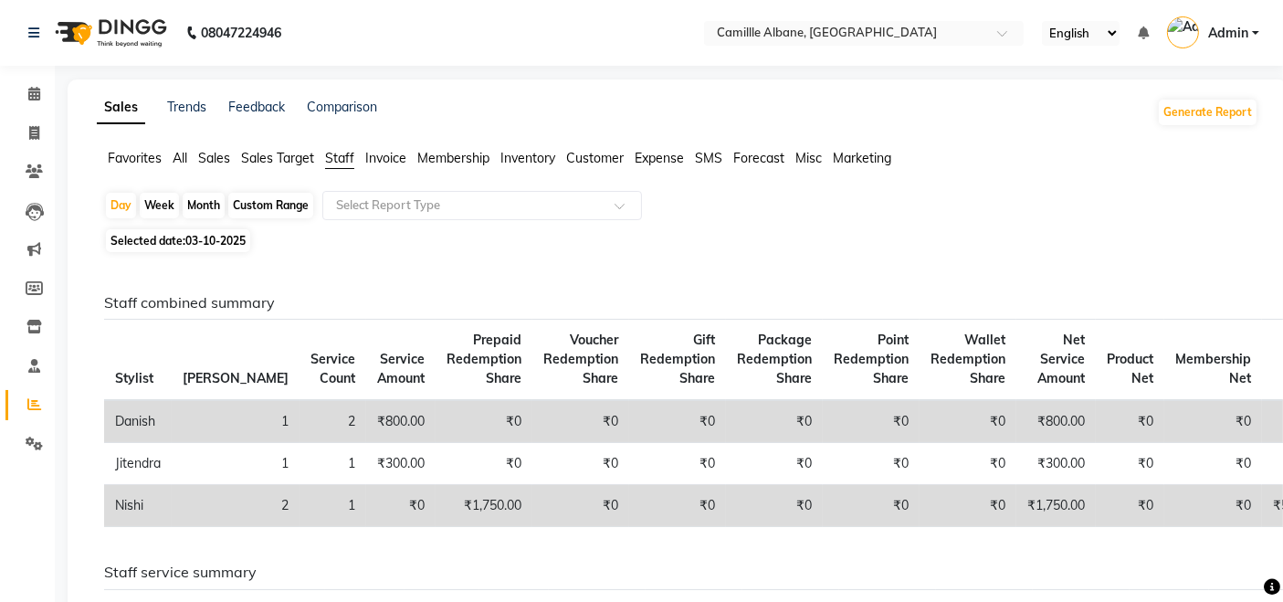
click at [203, 199] on div "Month" at bounding box center [204, 206] width 42 height 26
select select "10"
select select "2025"
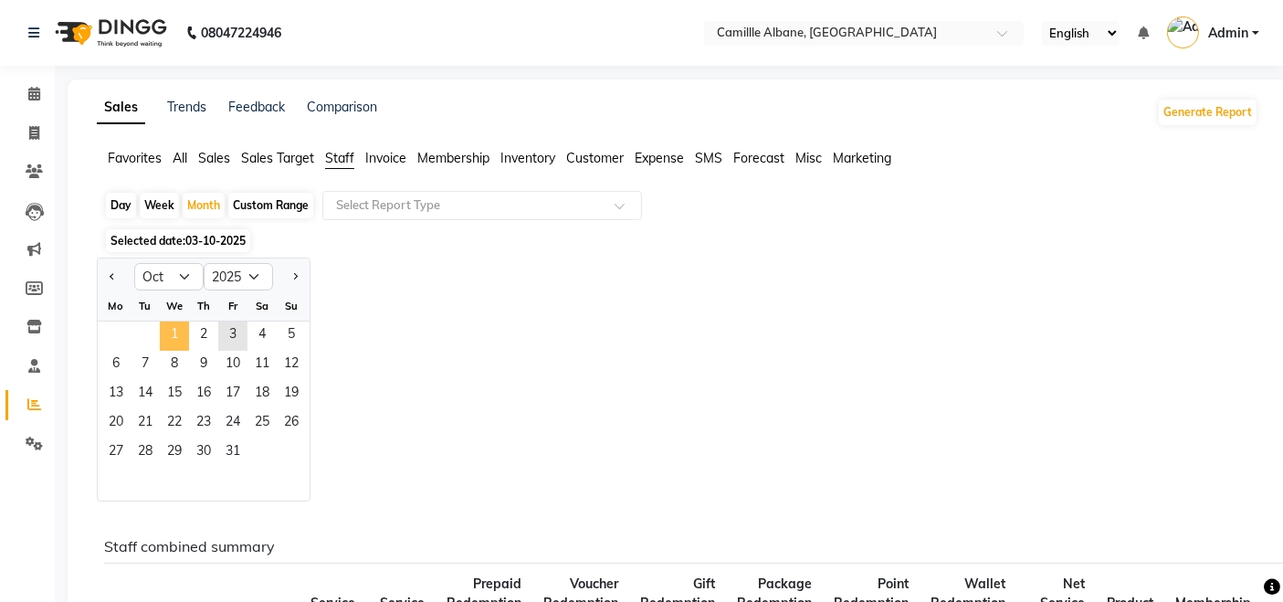
click at [172, 335] on span "1" at bounding box center [174, 335] width 29 height 29
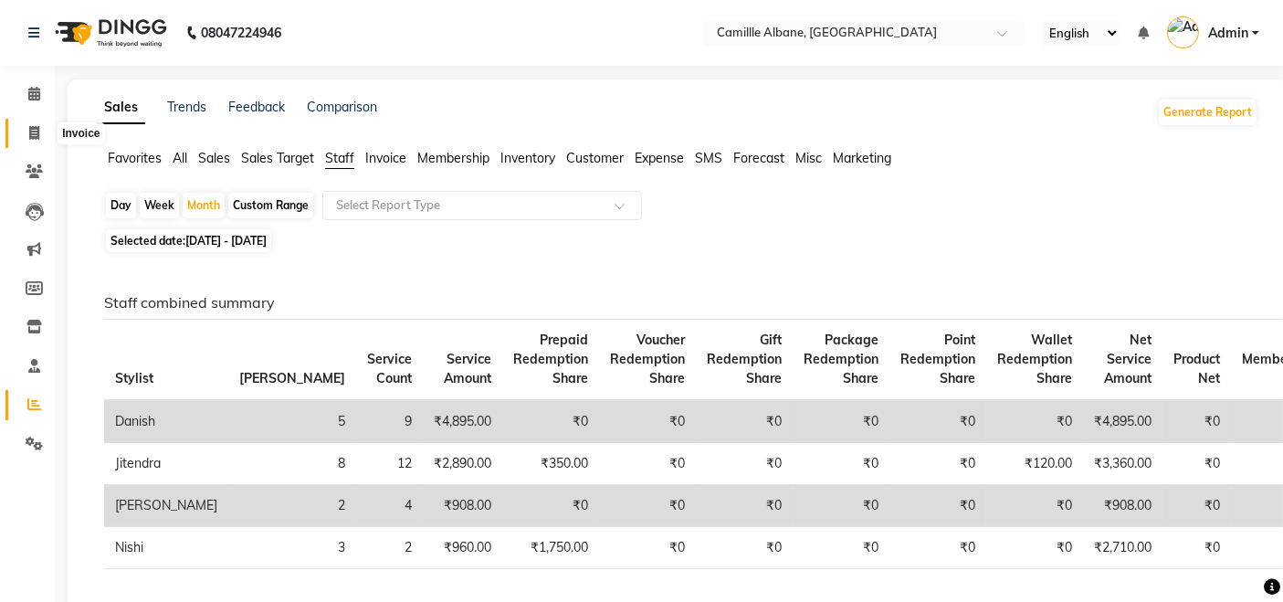
click at [34, 131] on icon at bounding box center [34, 133] width 10 height 14
select select "service"
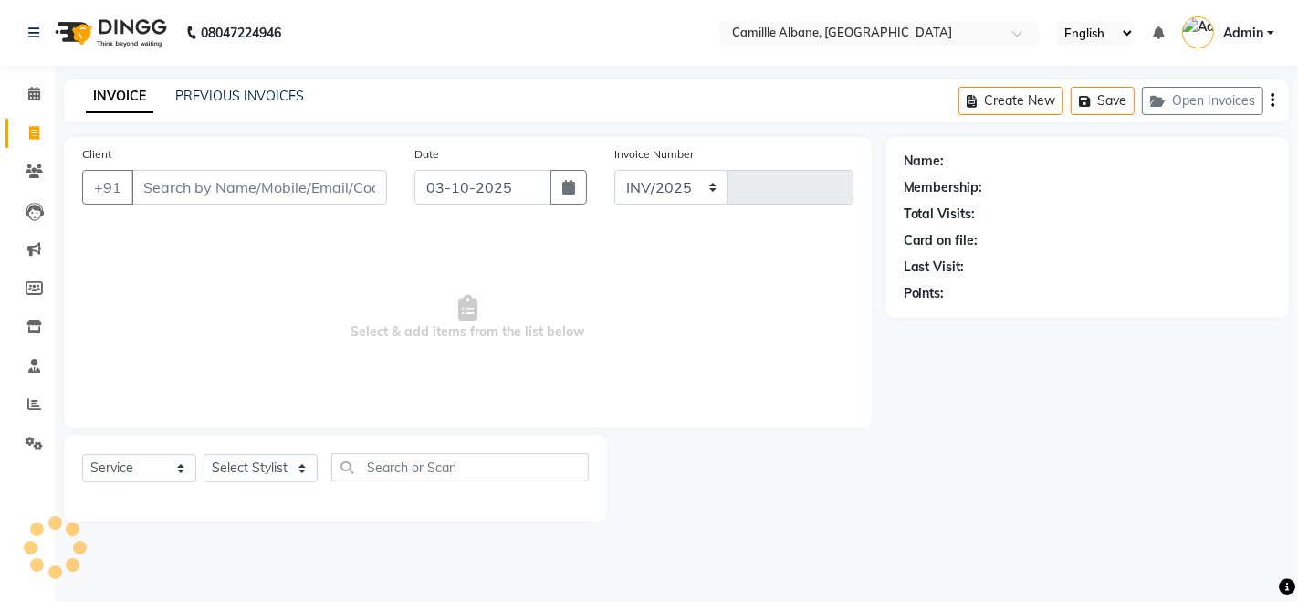
select select "7025"
type input "1208"
click at [158, 195] on input "Client" at bounding box center [259, 187] width 256 height 35
click at [35, 89] on icon at bounding box center [34, 94] width 12 height 14
